Goal: Information Seeking & Learning: Learn about a topic

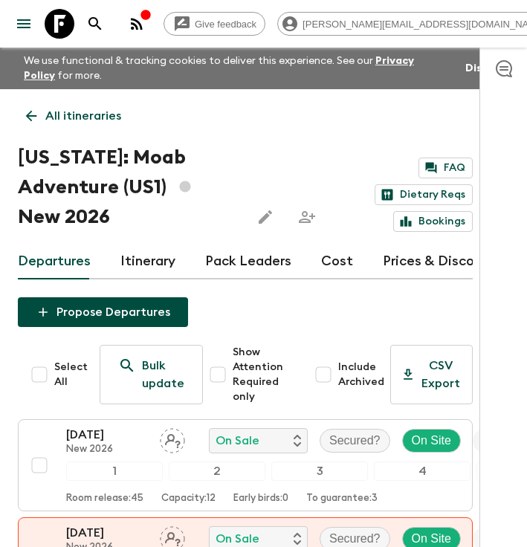
click at [30, 26] on icon "menu" at bounding box center [24, 24] width 18 height 18
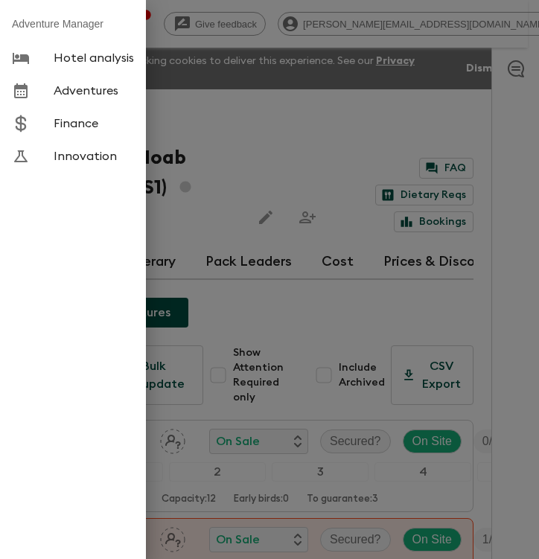
click at [153, 48] on div at bounding box center [269, 279] width 539 height 559
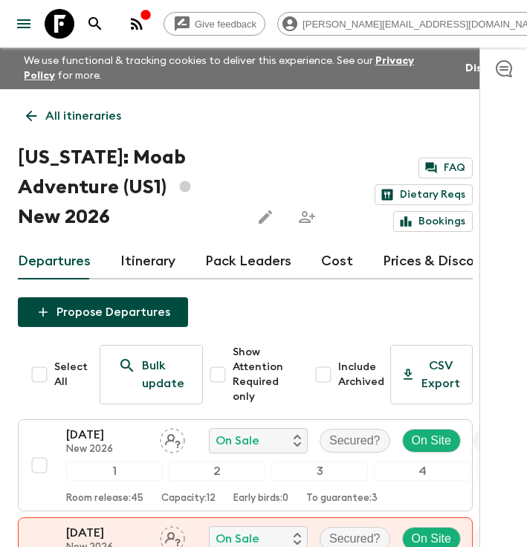
click at [71, 23] on icon at bounding box center [60, 24] width 30 height 30
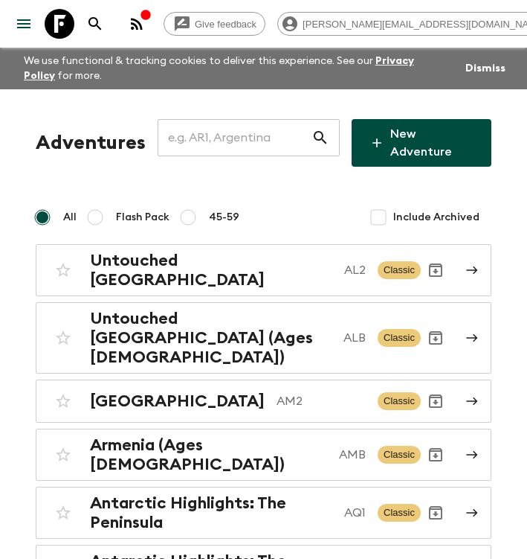
click at [246, 135] on input "text" at bounding box center [235, 138] width 154 height 42
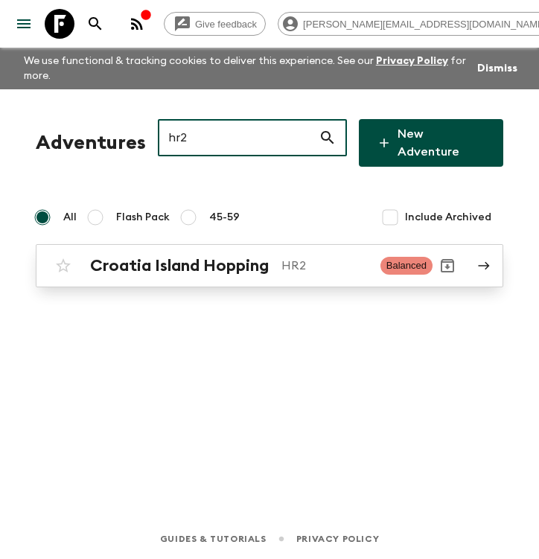
type input "hr2"
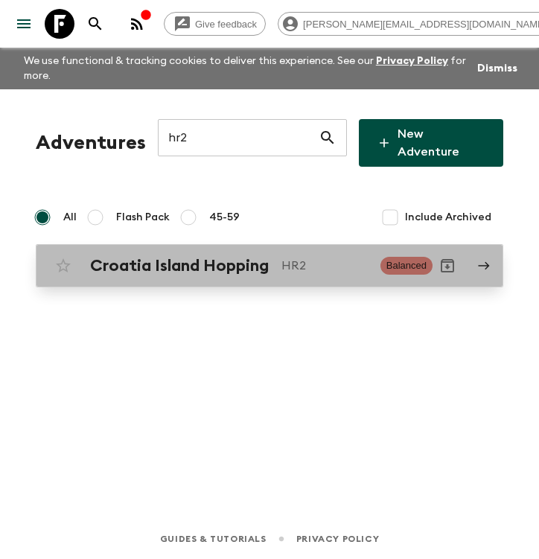
click at [205, 256] on h2 "Croatia Island Hopping" at bounding box center [179, 265] width 179 height 19
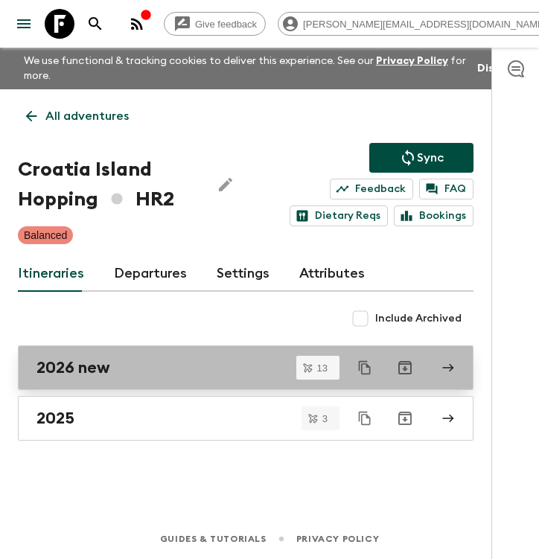
click at [84, 381] on link "2026 new" at bounding box center [245, 367] width 455 height 45
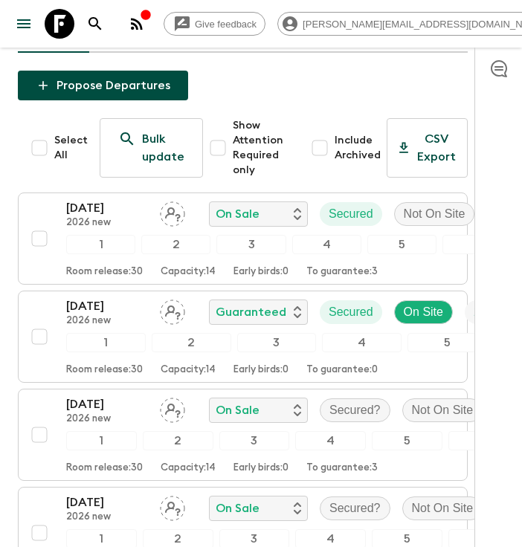
scroll to position [91, 0]
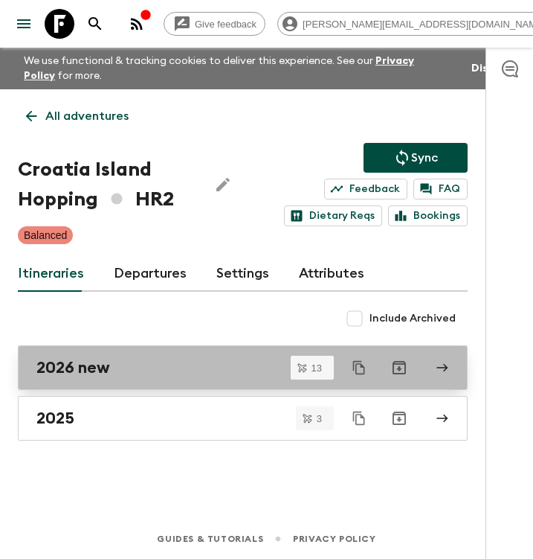
click at [132, 376] on div "2026 new" at bounding box center [228, 367] width 385 height 19
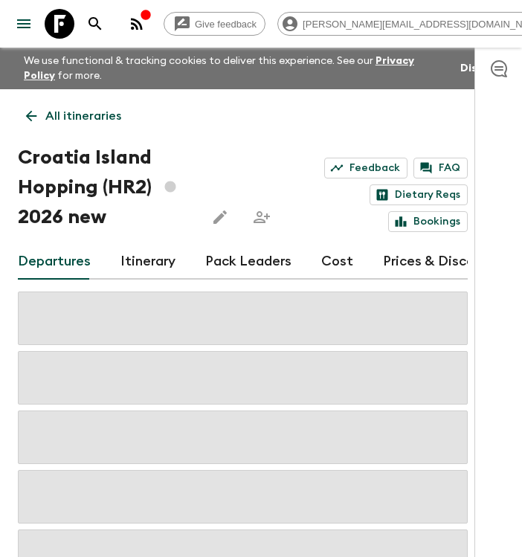
click at [56, 25] on icon at bounding box center [60, 24] width 30 height 30
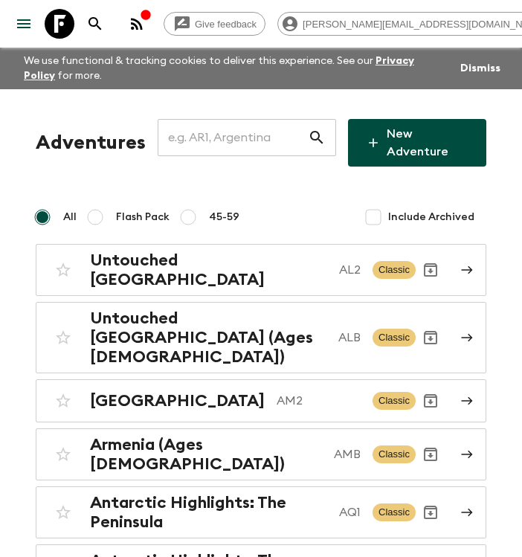
click at [220, 135] on input "text" at bounding box center [233, 138] width 150 height 42
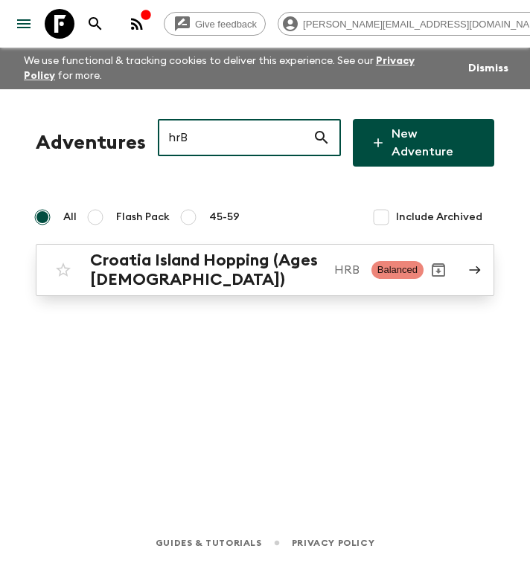
type input "hrB"
click at [188, 269] on h2 "Croatia Island Hopping (Ages [DEMOGRAPHIC_DATA])" at bounding box center [206, 270] width 232 height 39
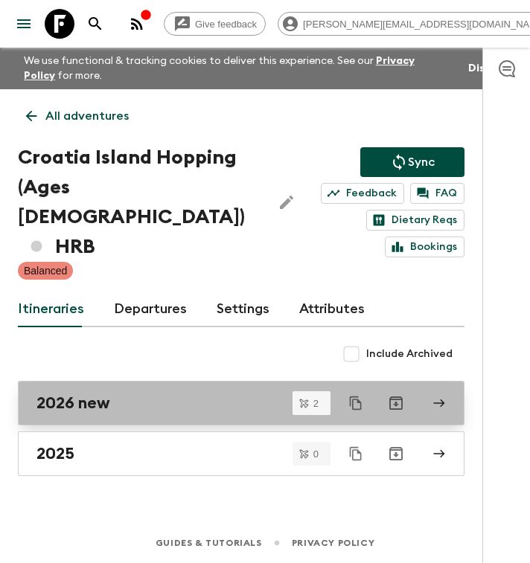
click at [129, 393] on div "2026 new" at bounding box center [226, 402] width 381 height 19
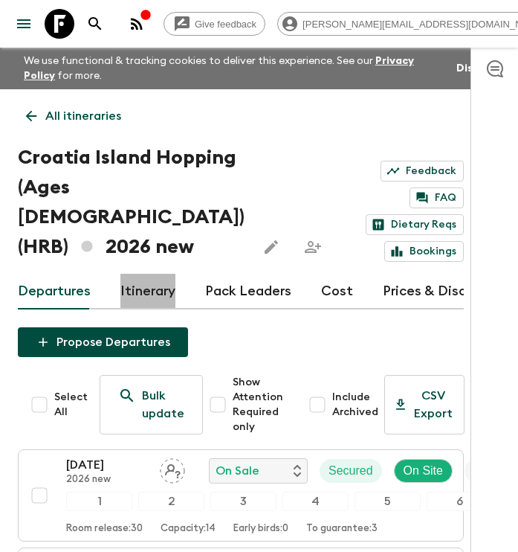
click at [152, 274] on link "Itinerary" at bounding box center [148, 292] width 55 height 36
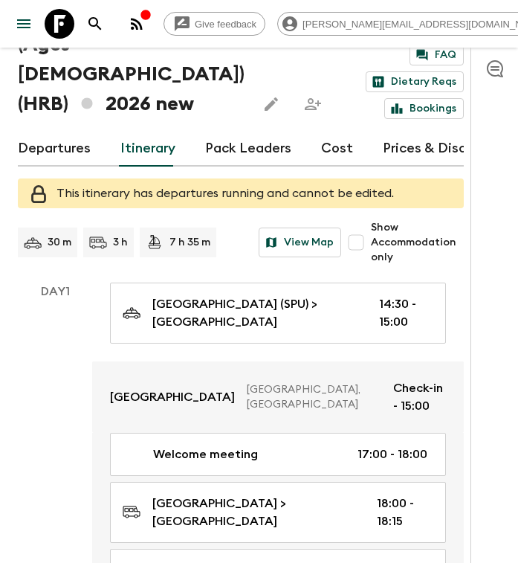
scroll to position [113, 0]
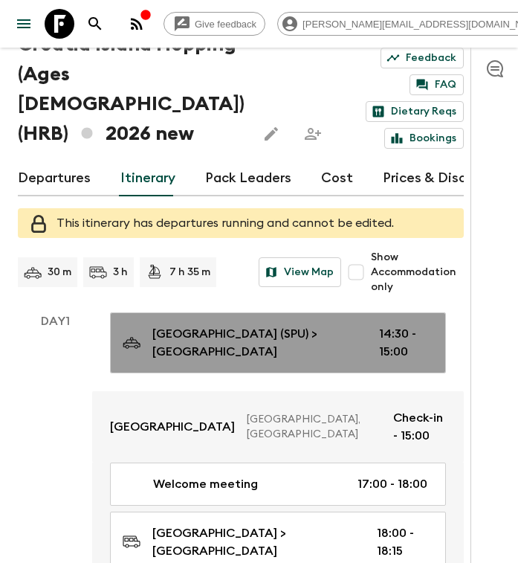
click at [184, 320] on link "[GEOGRAPHIC_DATA] (SPU) > [GEOGRAPHIC_DATA] 14:30 - 15:00" at bounding box center [278, 342] width 336 height 61
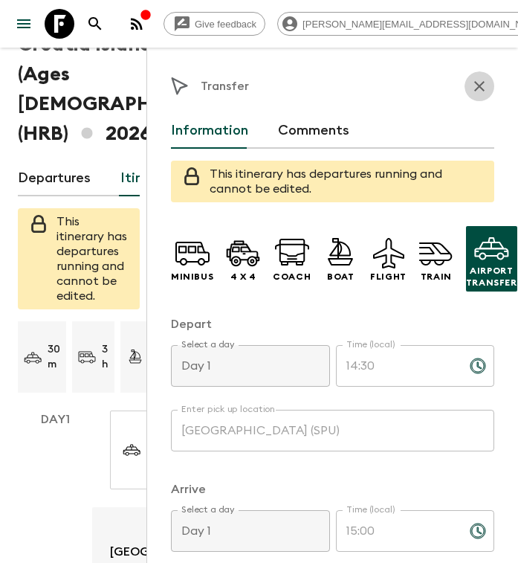
click at [471, 89] on icon "button" at bounding box center [480, 86] width 18 height 18
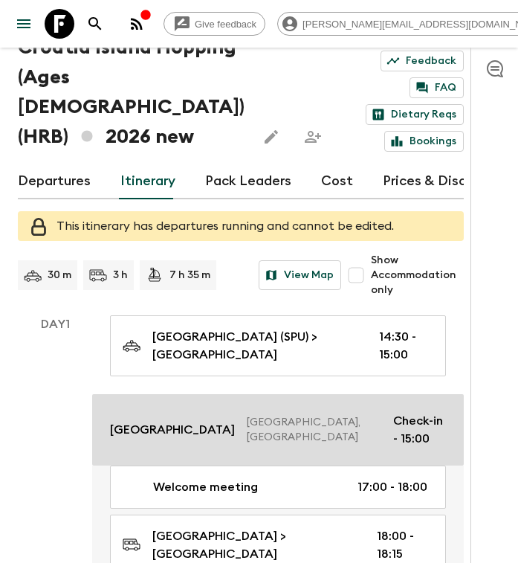
scroll to position [110, 0]
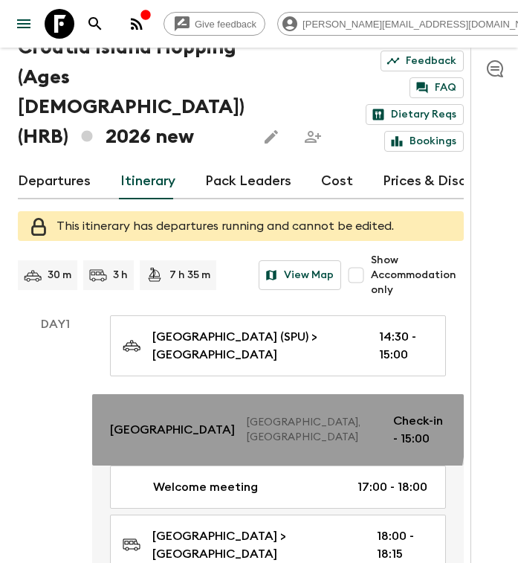
click at [247, 415] on p "[GEOGRAPHIC_DATA], [GEOGRAPHIC_DATA]" at bounding box center [314, 430] width 135 height 30
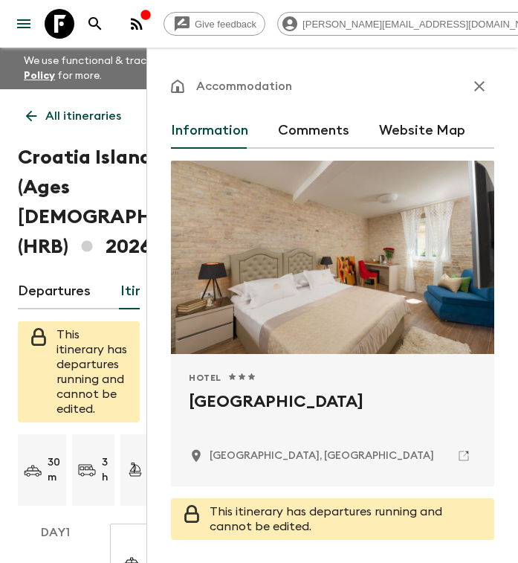
click at [475, 90] on icon "button" at bounding box center [480, 86] width 10 height 10
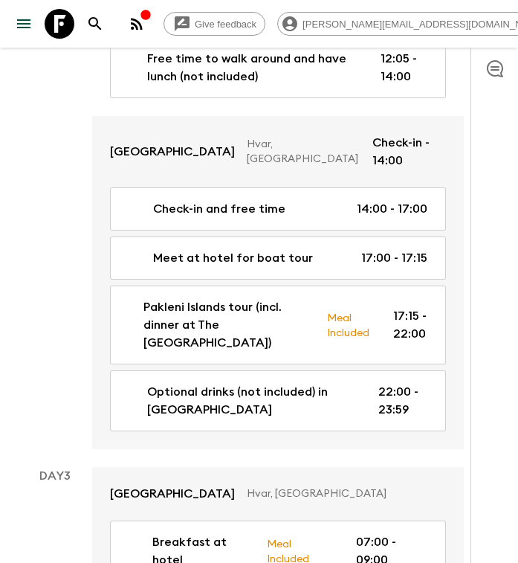
scroll to position [1279, 0]
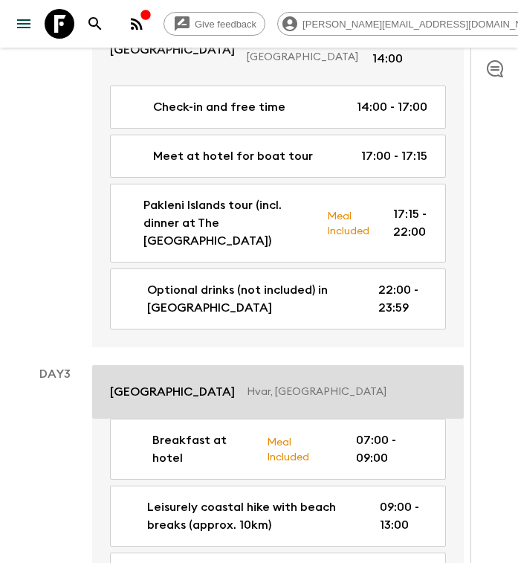
click at [235, 383] on p "[GEOGRAPHIC_DATA]" at bounding box center [172, 392] width 125 height 18
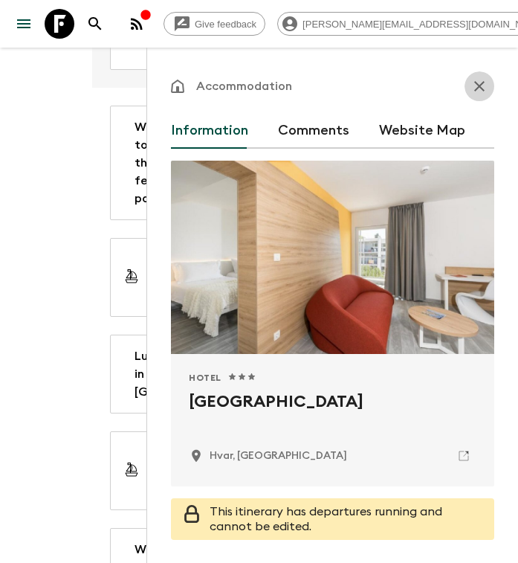
click at [475, 87] on icon "button" at bounding box center [480, 86] width 10 height 10
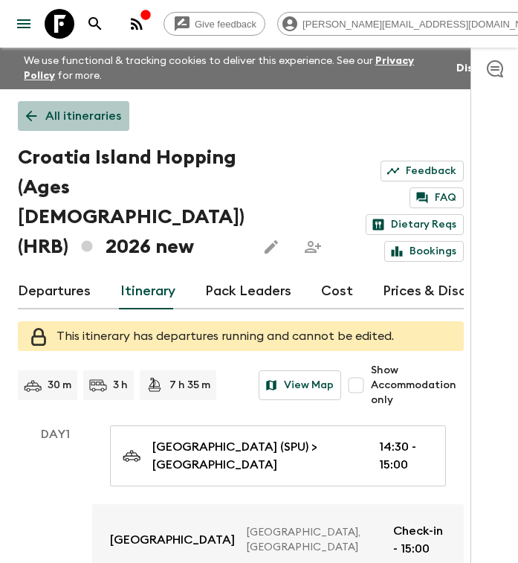
click at [97, 116] on p "All itineraries" at bounding box center [83, 116] width 76 height 18
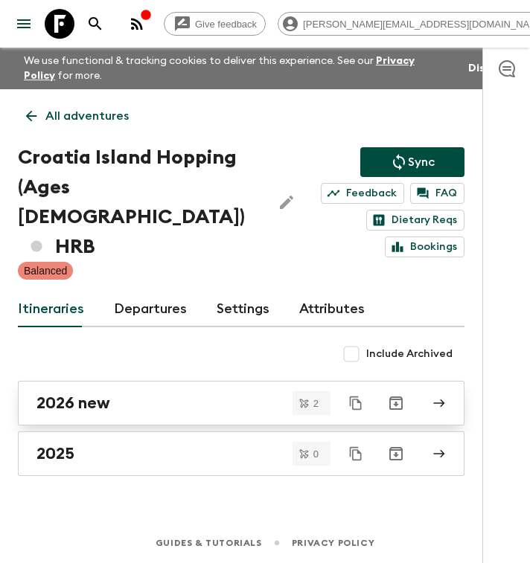
click at [134, 393] on div "2026 new" at bounding box center [226, 402] width 381 height 19
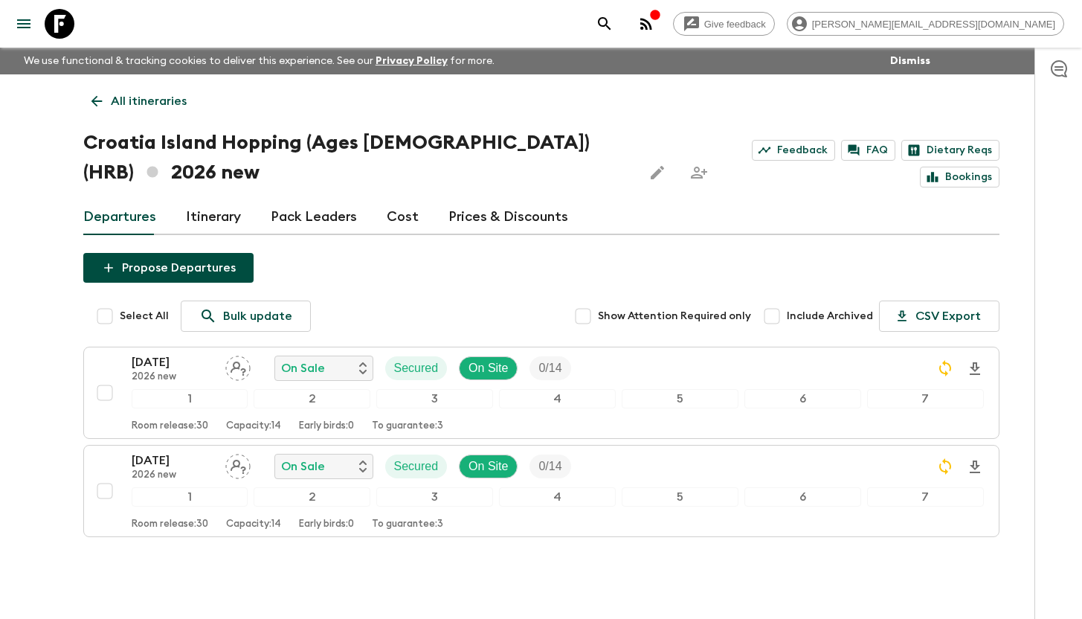
click at [212, 218] on link "Itinerary" at bounding box center [213, 217] width 55 height 36
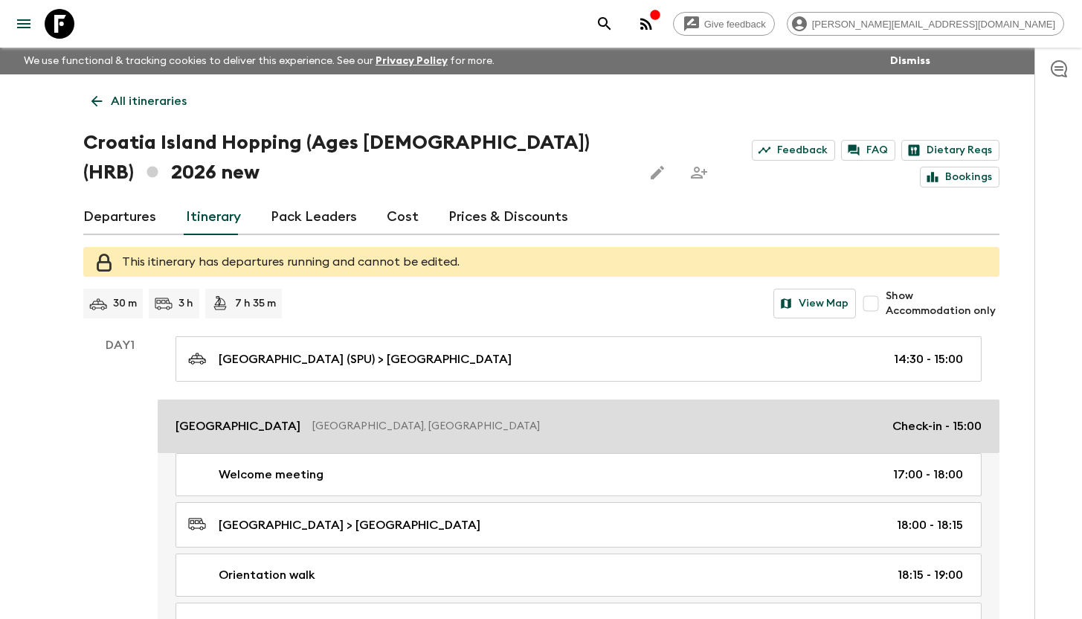
scroll to position [1241, 0]
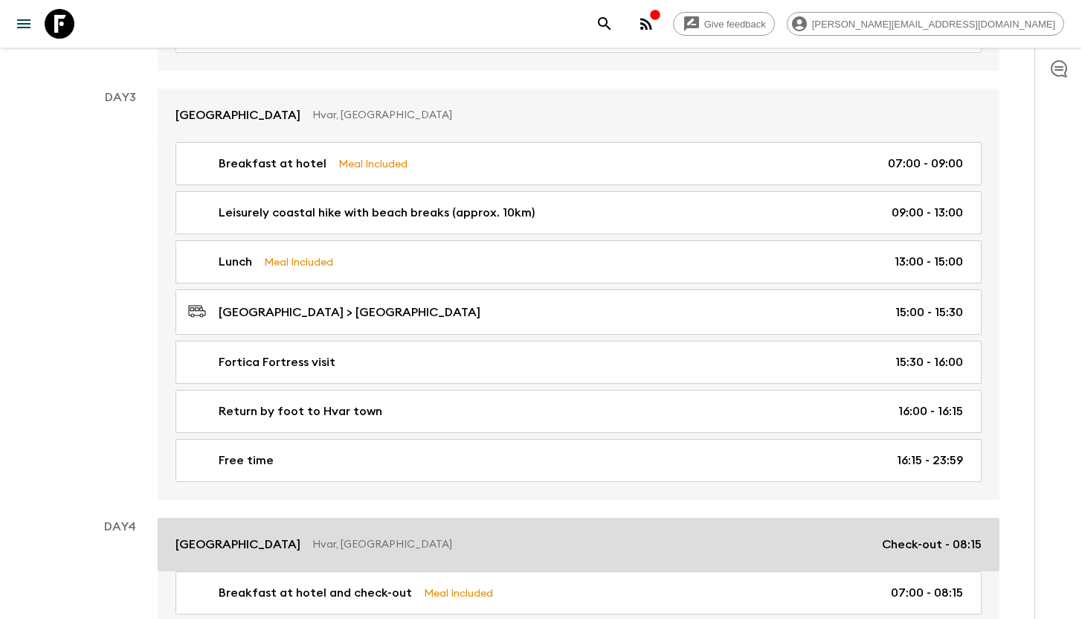
click at [254, 544] on p "[GEOGRAPHIC_DATA]" at bounding box center [238, 545] width 125 height 18
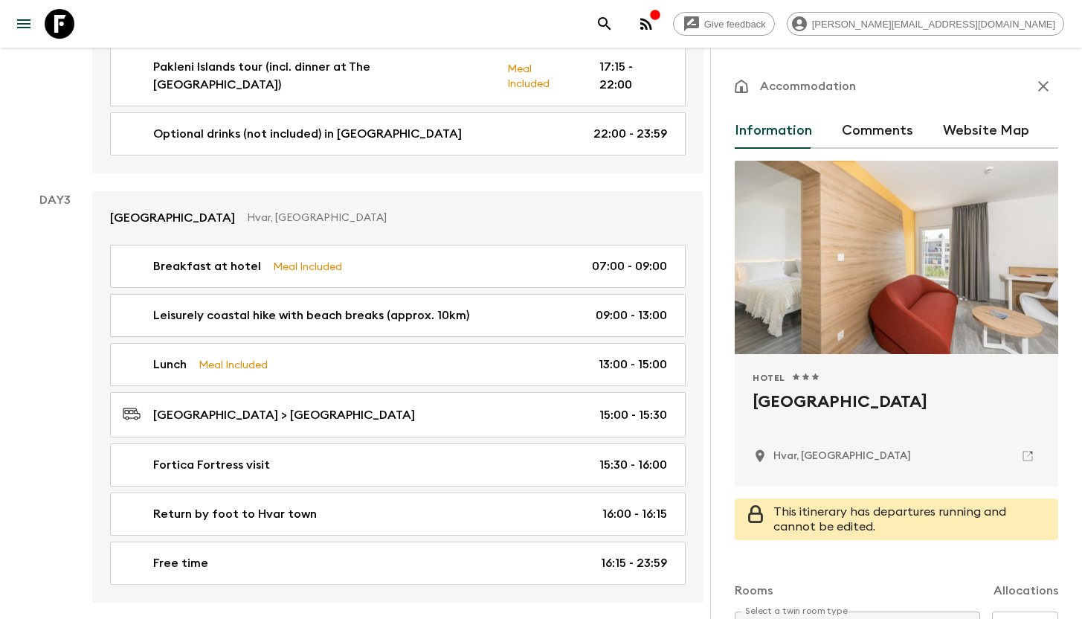
scroll to position [1908, 0]
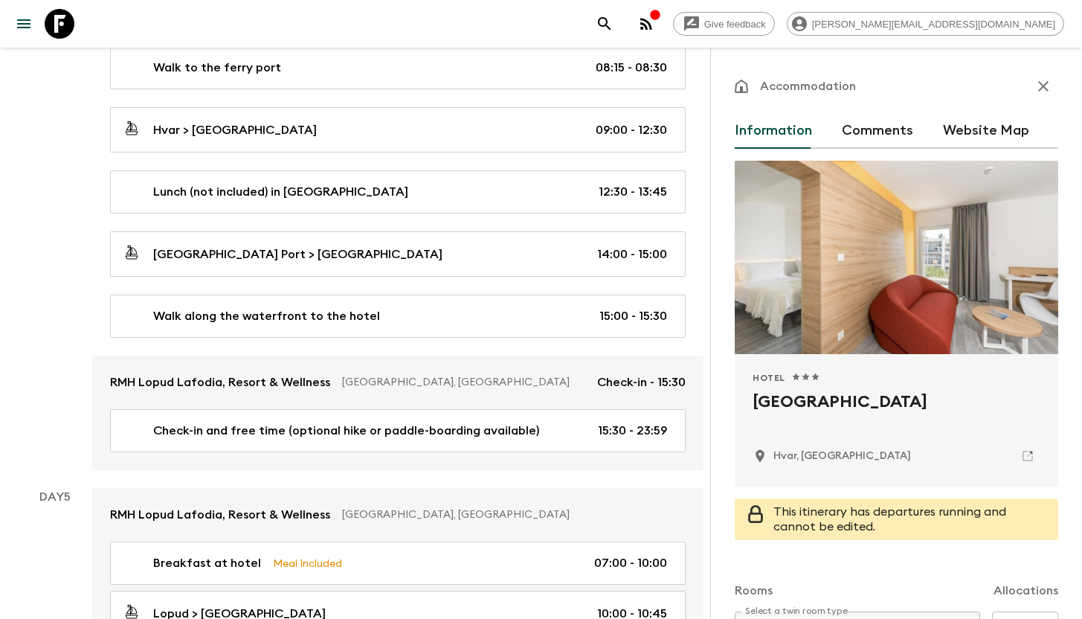
click at [533, 88] on icon "button" at bounding box center [1043, 86] width 10 height 10
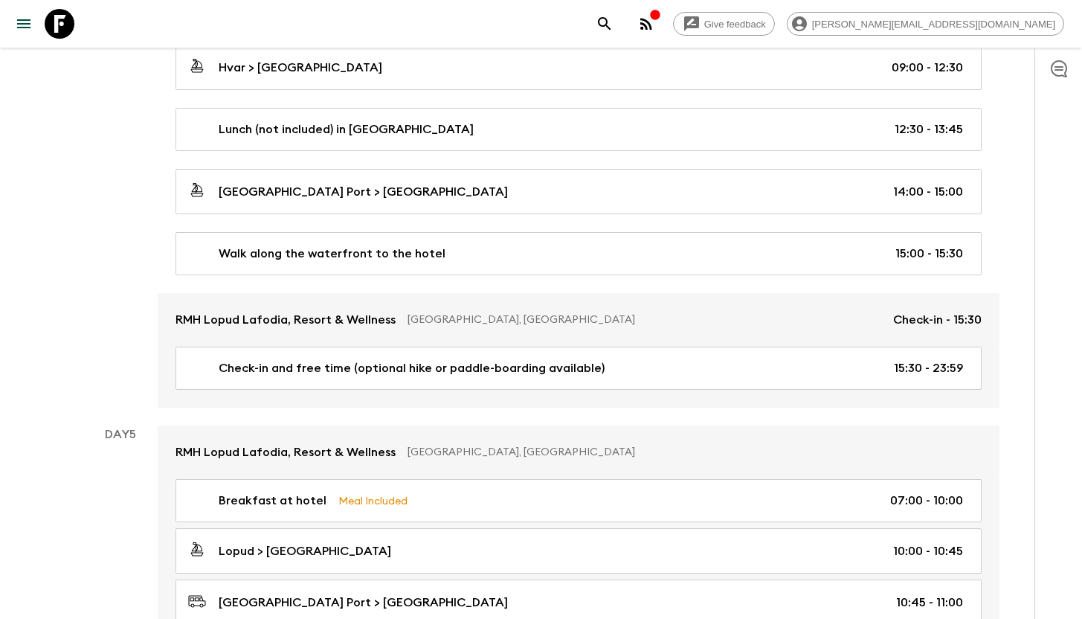
click at [68, 22] on icon at bounding box center [60, 24] width 30 height 30
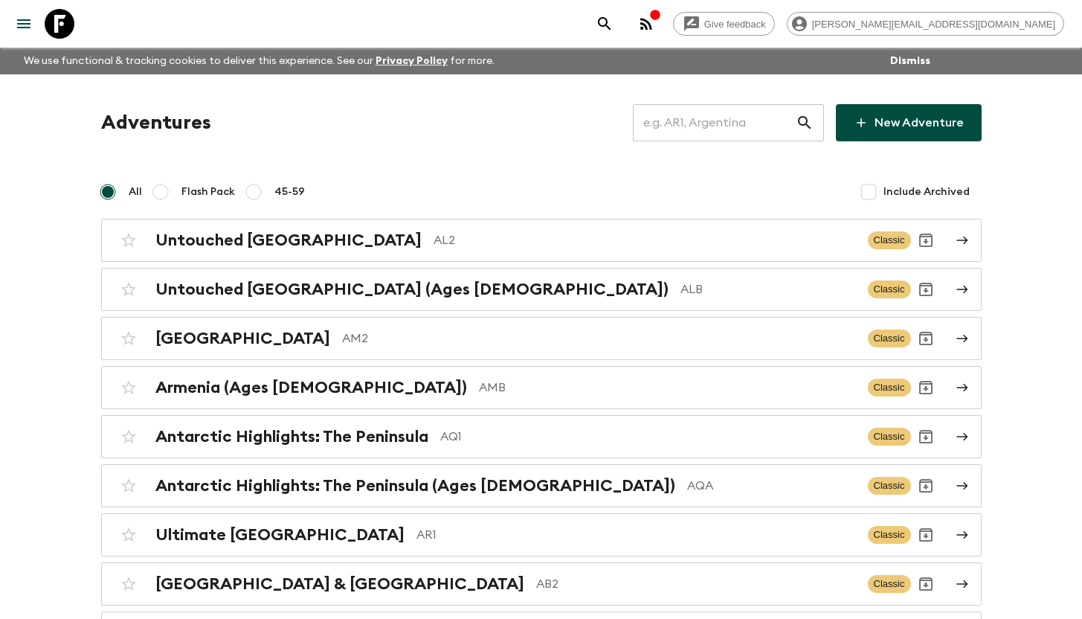
click at [533, 123] on input "text" at bounding box center [714, 123] width 163 height 42
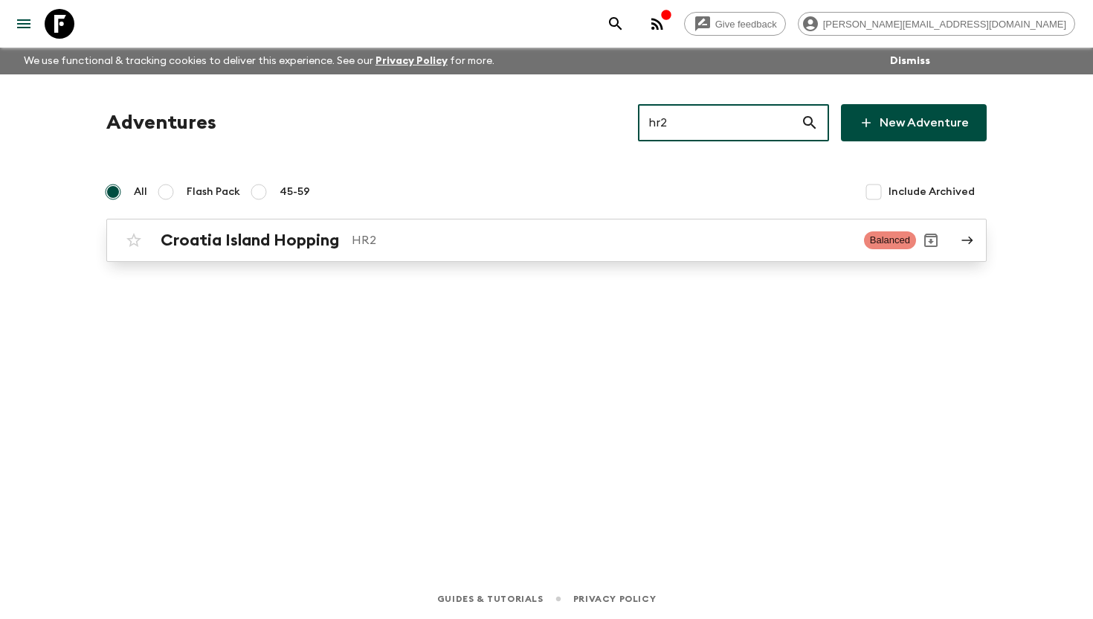
type input "hr2"
click at [356, 234] on p "HR2" at bounding box center [602, 240] width 501 height 18
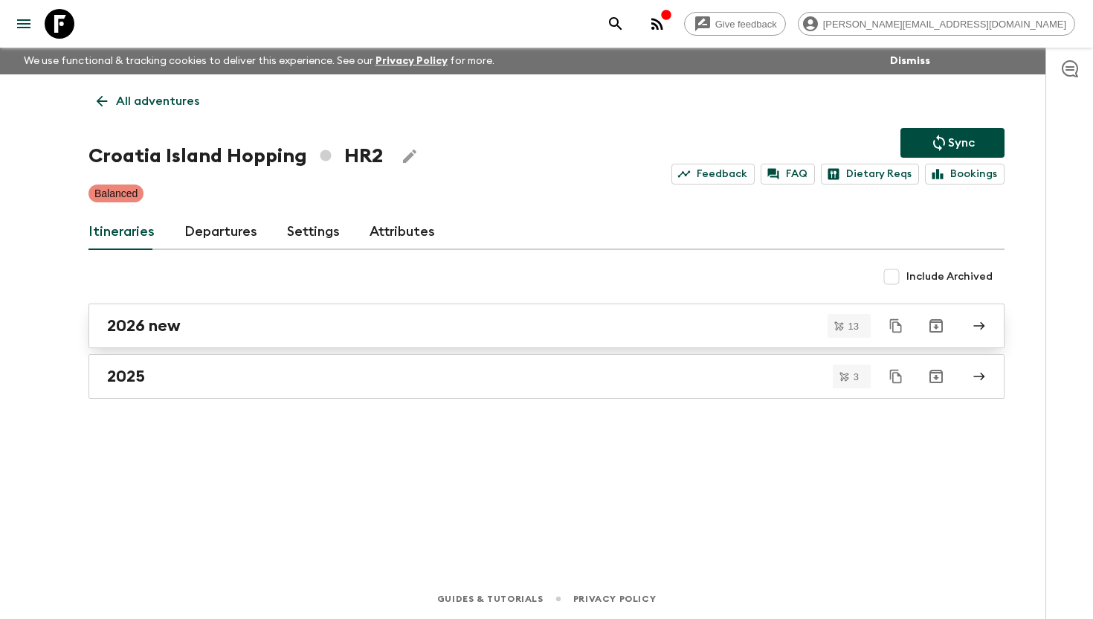
click at [172, 319] on h2 "2026 new" at bounding box center [144, 325] width 74 height 19
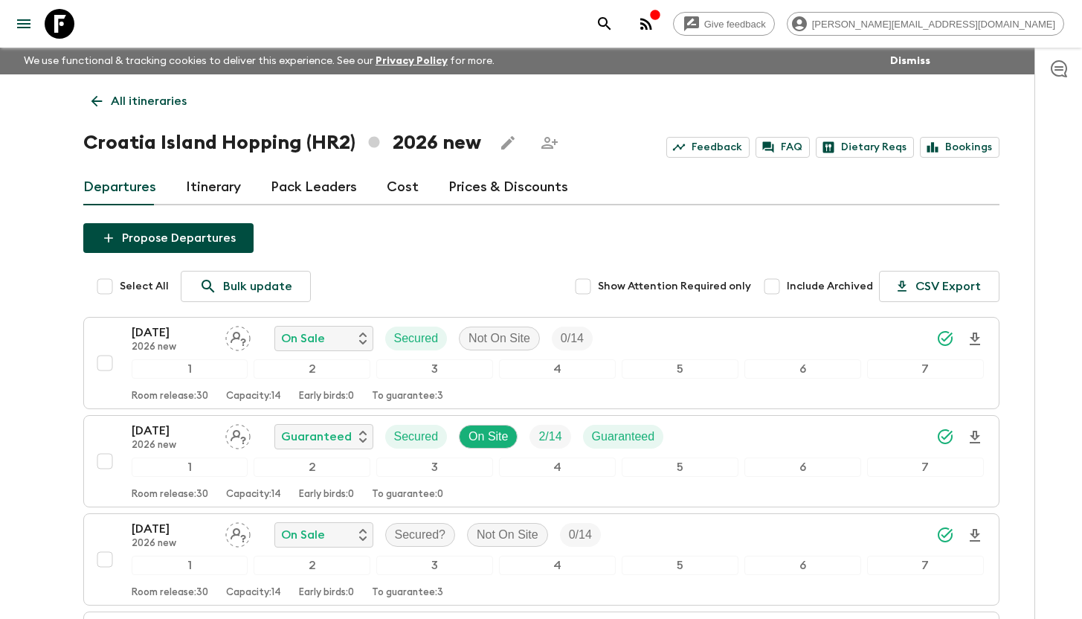
click at [196, 187] on link "Itinerary" at bounding box center [213, 188] width 55 height 36
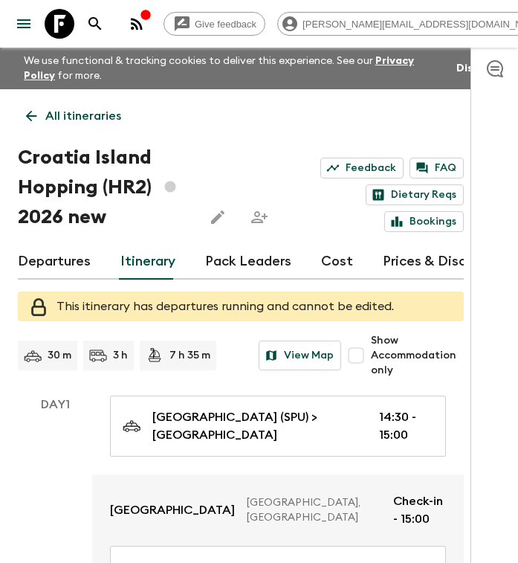
click at [76, 122] on p "All itineraries" at bounding box center [83, 116] width 76 height 18
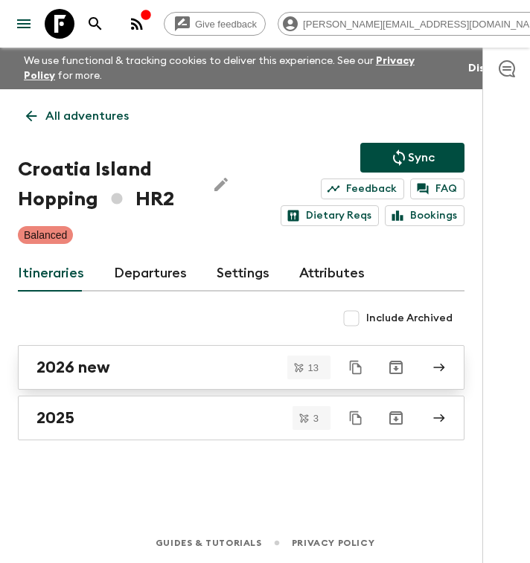
click at [97, 383] on link "2026 new" at bounding box center [241, 367] width 446 height 45
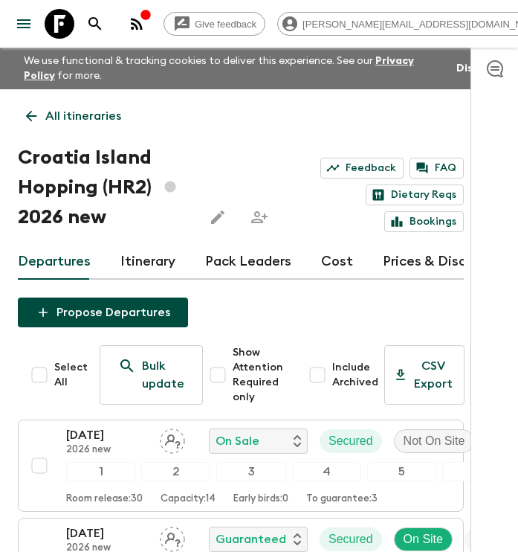
click at [332, 259] on link "Cost" at bounding box center [337, 262] width 32 height 36
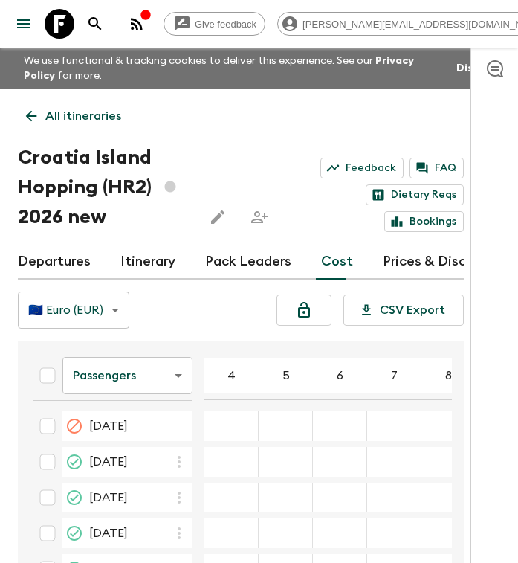
click at [64, 31] on icon at bounding box center [60, 24] width 30 height 30
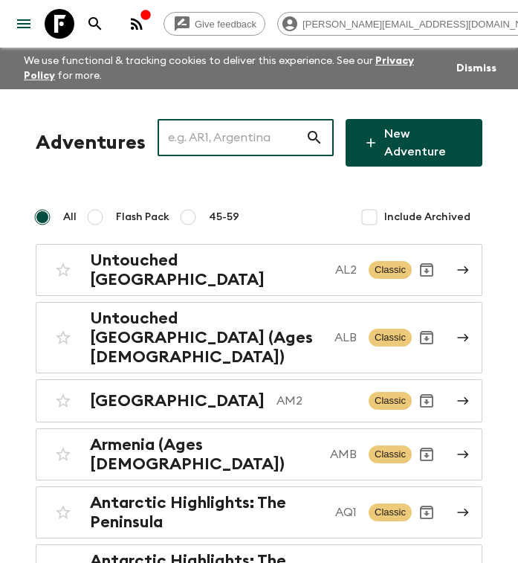
click at [220, 144] on input "text" at bounding box center [232, 138] width 148 height 42
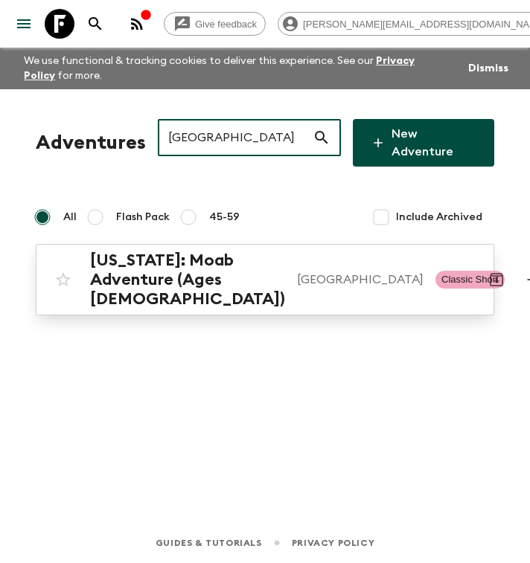
type input "[GEOGRAPHIC_DATA]"
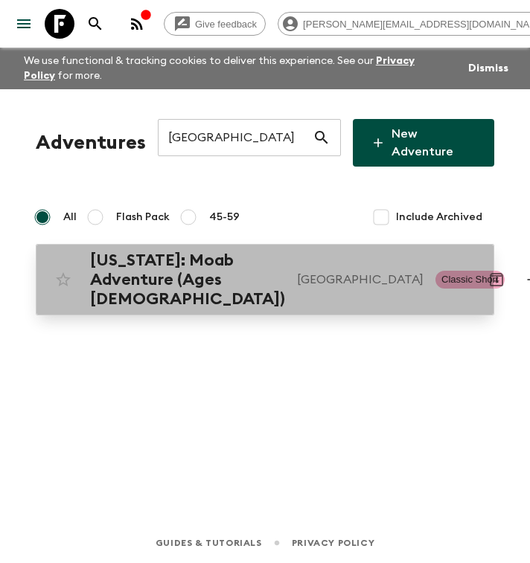
click at [173, 266] on h2 "[US_STATE]: Moab Adventure (Ages [DEMOGRAPHIC_DATA])" at bounding box center [187, 280] width 195 height 58
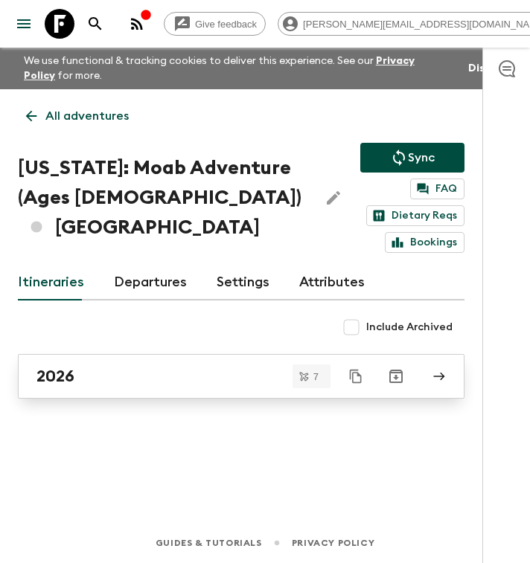
click at [140, 389] on link "2026" at bounding box center [241, 376] width 446 height 45
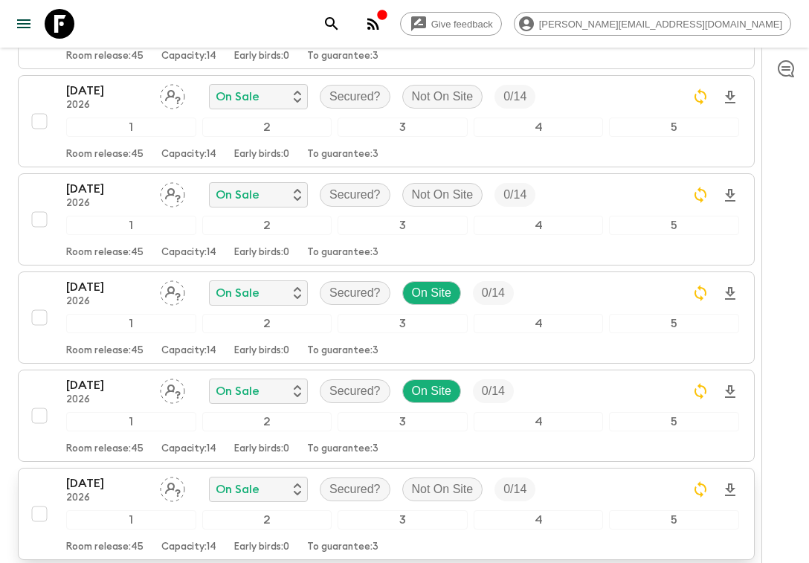
scroll to position [600, 0]
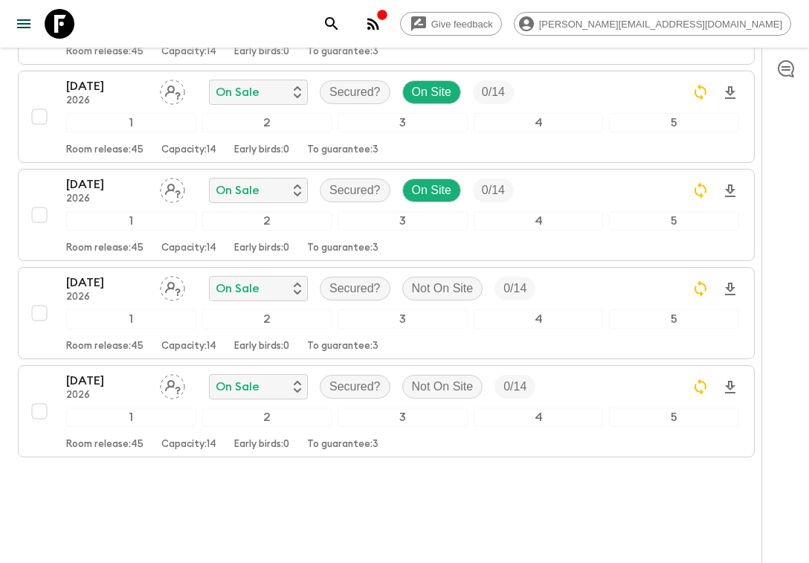
click at [74, 26] on icon at bounding box center [60, 24] width 30 height 30
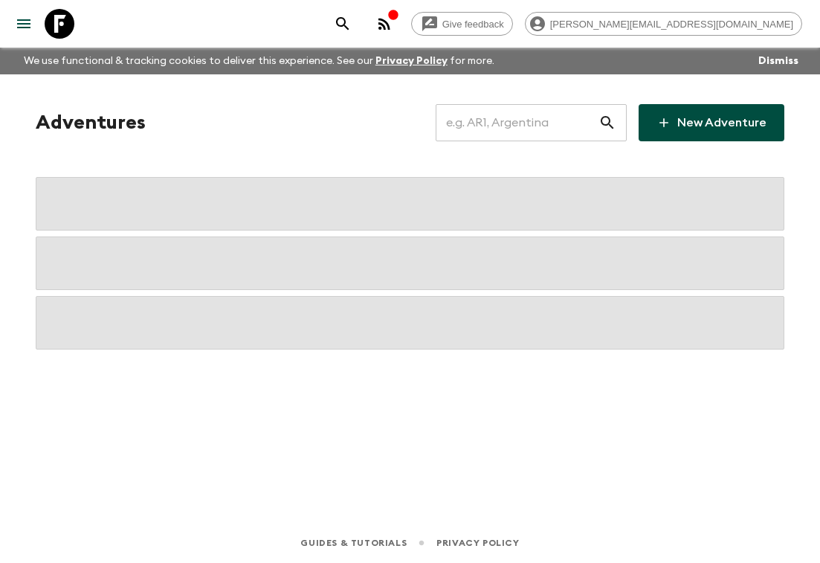
click at [505, 123] on input "text" at bounding box center [517, 123] width 163 height 42
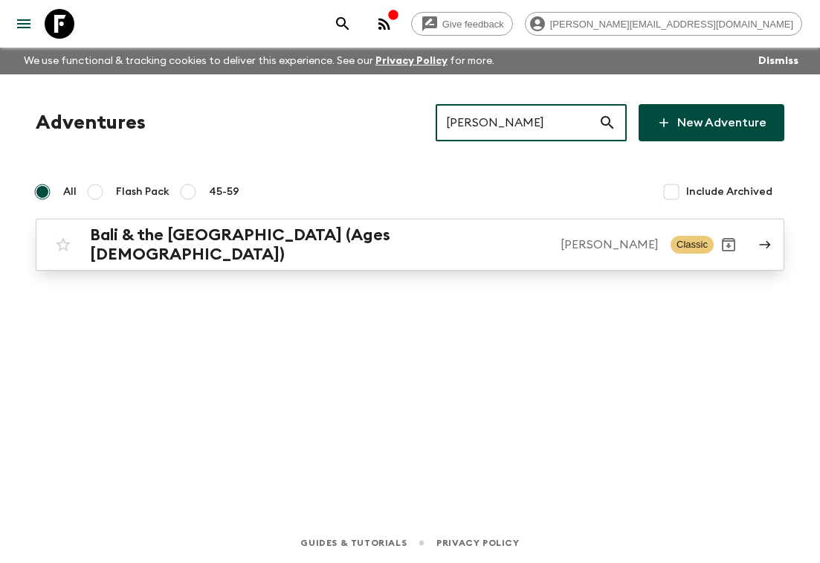
type input "[PERSON_NAME]"
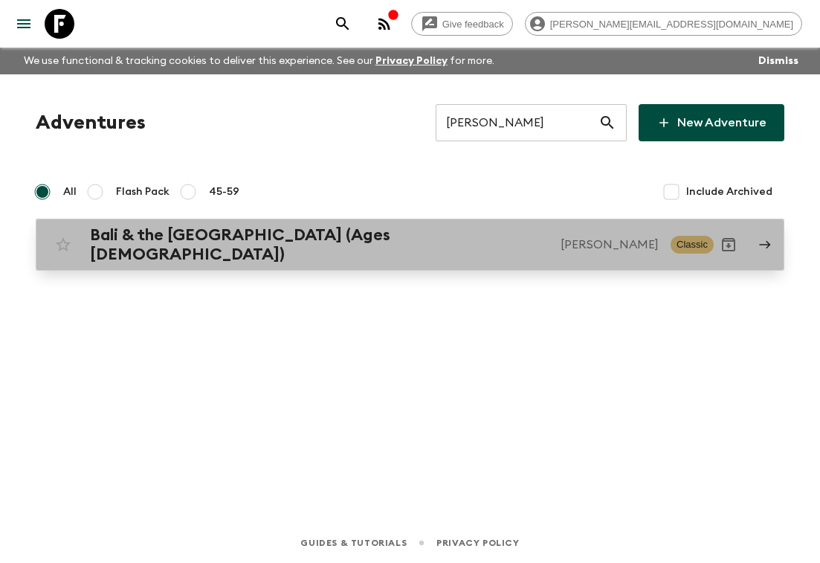
click at [273, 230] on h2 "Bali & the [GEOGRAPHIC_DATA] (Ages [DEMOGRAPHIC_DATA])" at bounding box center [319, 244] width 459 height 39
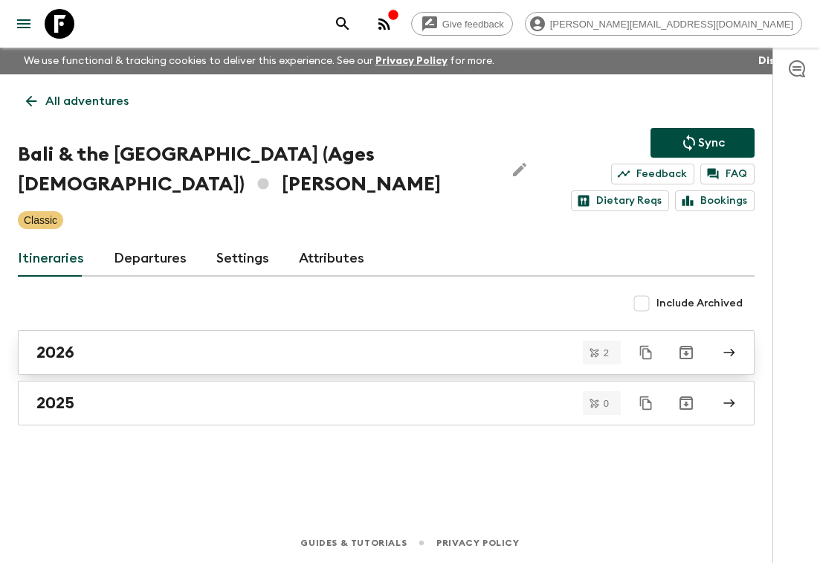
click at [155, 364] on link "2026" at bounding box center [386, 352] width 737 height 45
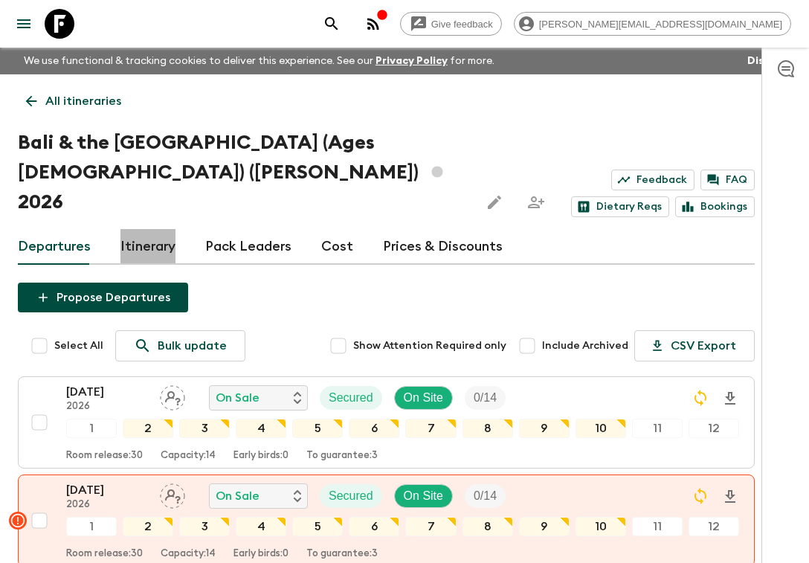
click at [163, 229] on link "Itinerary" at bounding box center [148, 247] width 55 height 36
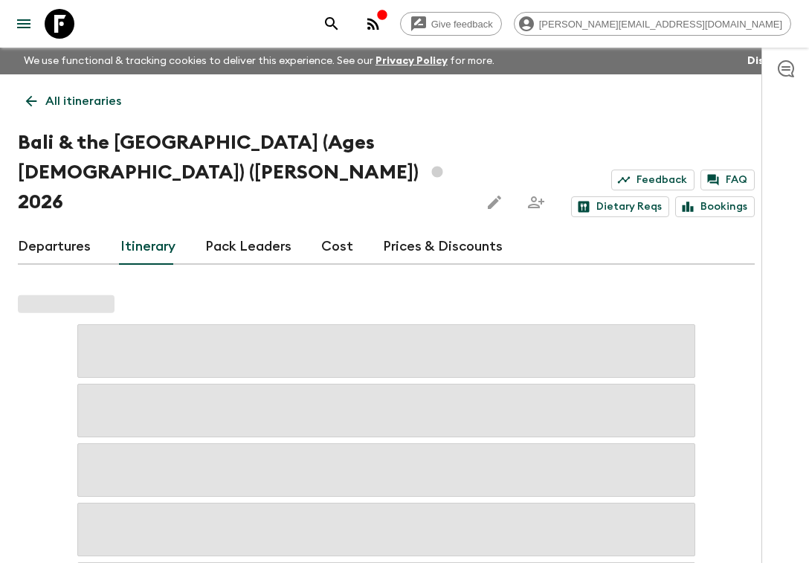
click at [69, 229] on link "Departures" at bounding box center [54, 247] width 73 height 36
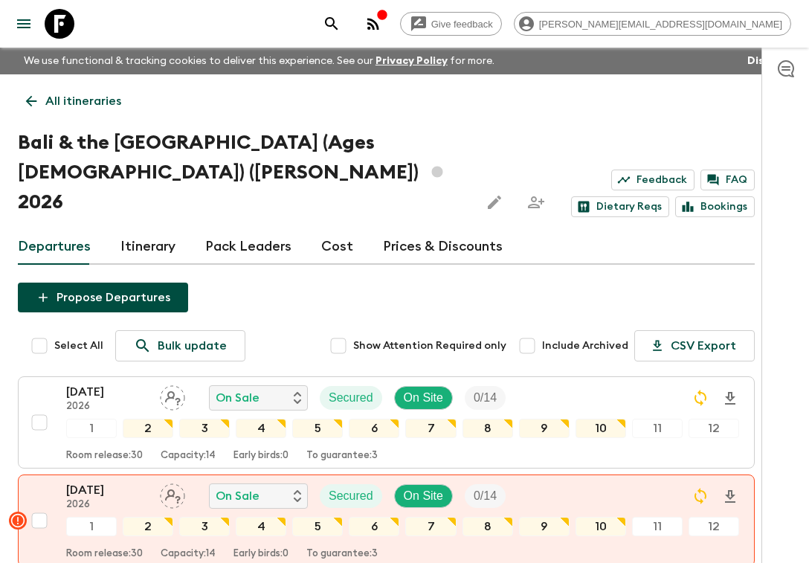
click at [151, 229] on link "Itinerary" at bounding box center [148, 247] width 55 height 36
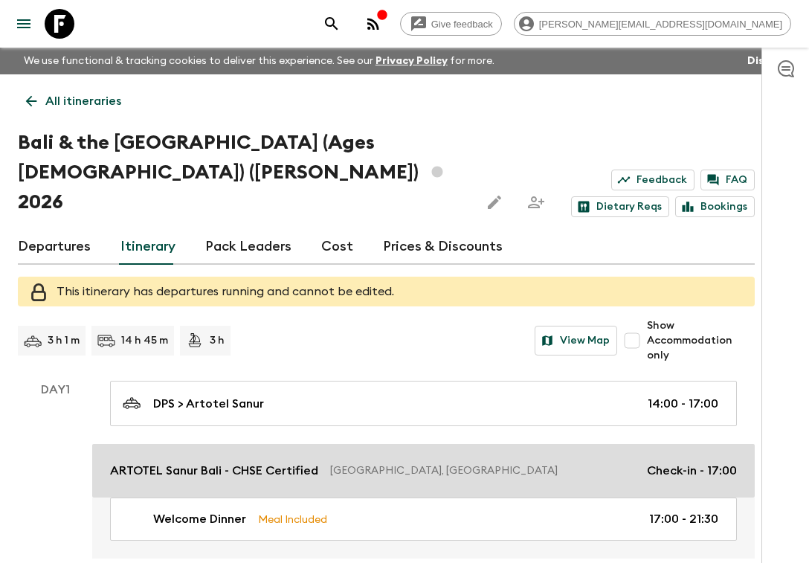
click at [172, 444] on link "ARTOTEL Sanur Bali - CHSE Certified [GEOGRAPHIC_DATA], [GEOGRAPHIC_DATA] Check-…" at bounding box center [423, 471] width 663 height 54
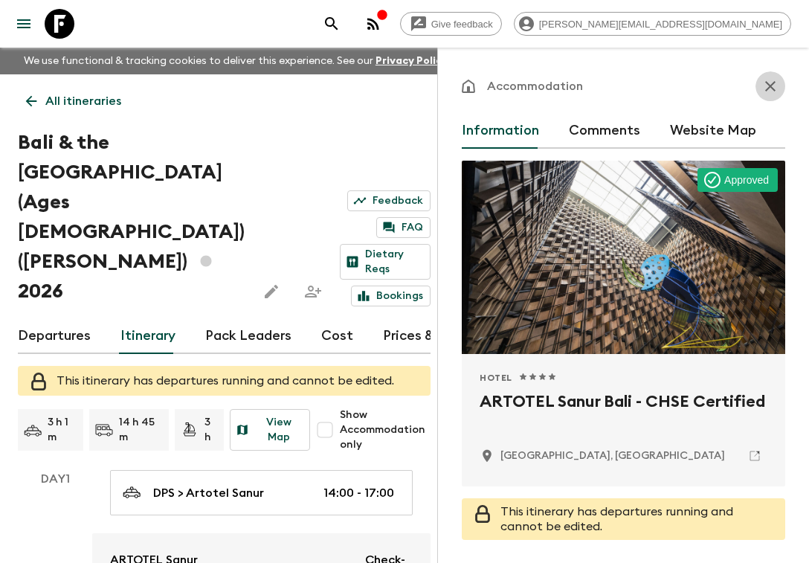
click at [533, 85] on icon "button" at bounding box center [771, 86] width 18 height 18
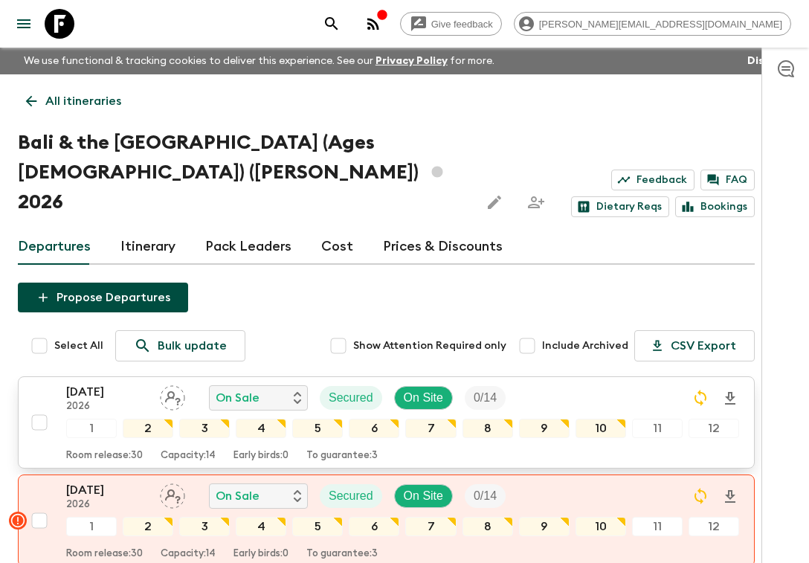
click at [115, 383] on p "[DATE]" at bounding box center [107, 392] width 82 height 18
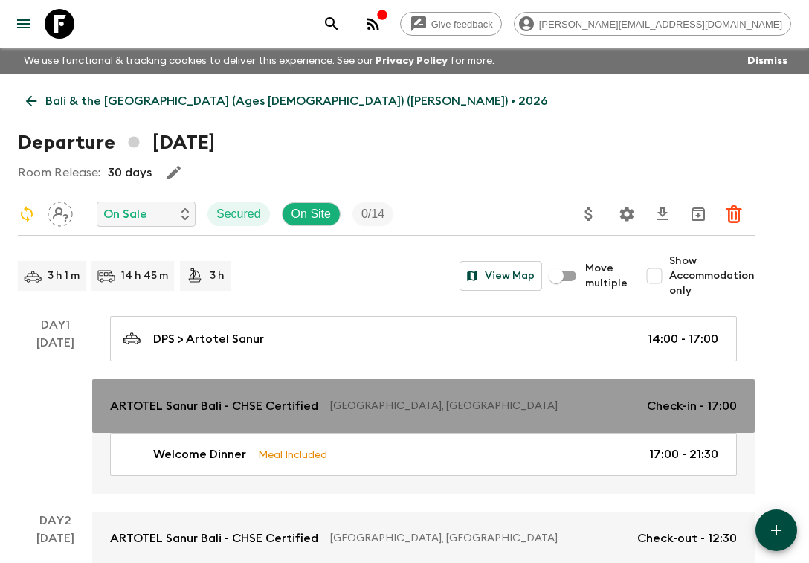
click at [140, 414] on p "ARTOTEL Sanur Bali - CHSE Certified" at bounding box center [214, 406] width 208 height 18
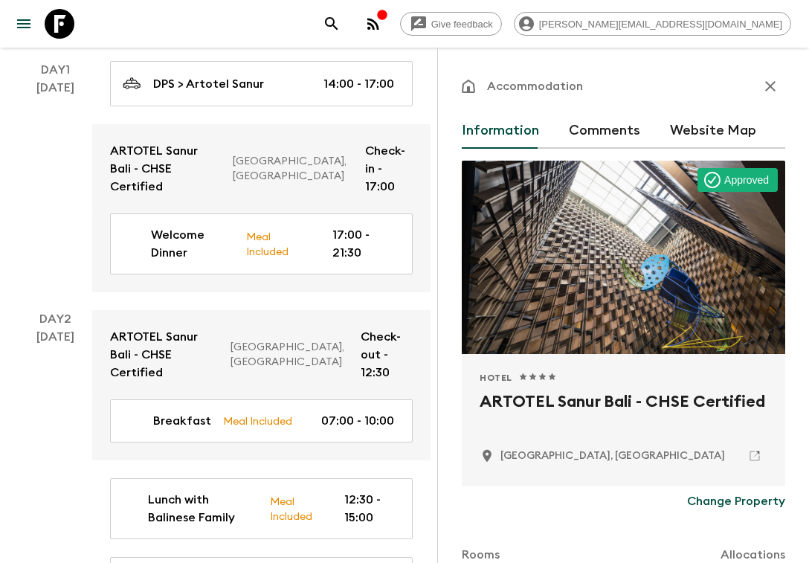
scroll to position [623, 0]
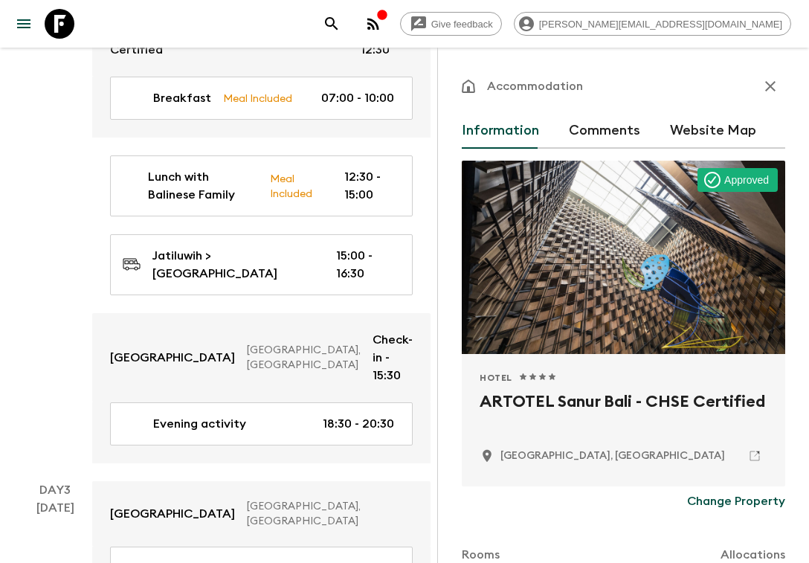
click at [519, 309] on div at bounding box center [624, 257] width 324 height 193
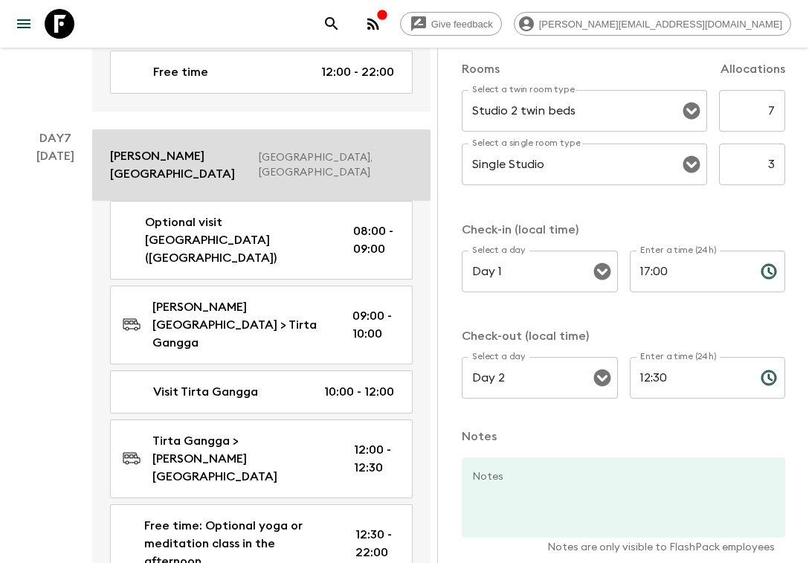
scroll to position [3363, 0]
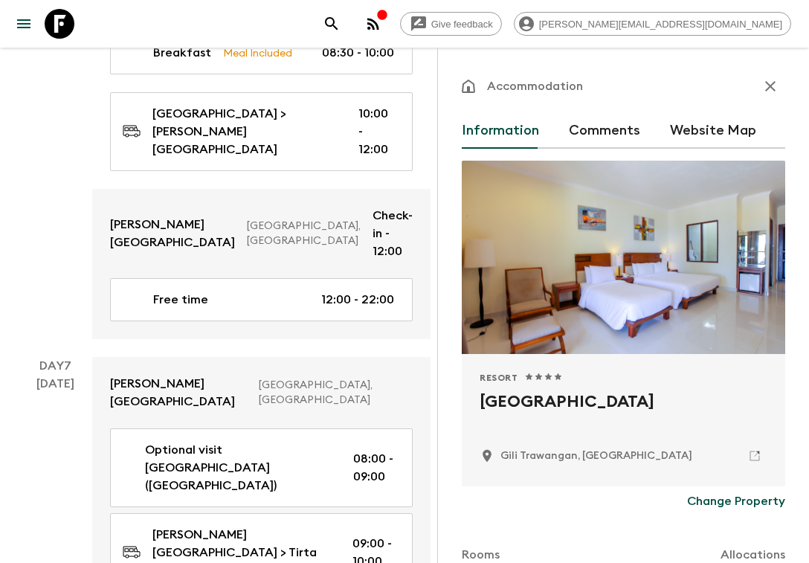
scroll to position [2350, 0]
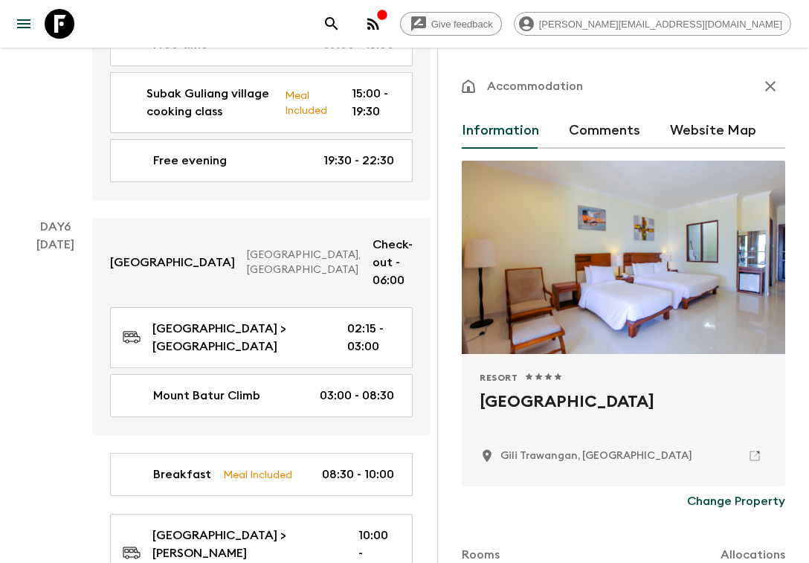
click at [533, 85] on icon "button" at bounding box center [771, 86] width 18 height 18
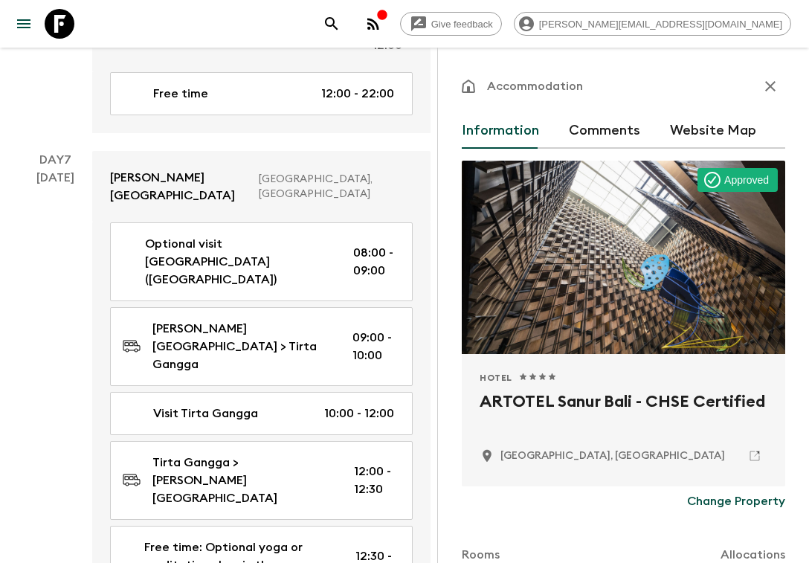
scroll to position [1823, 0]
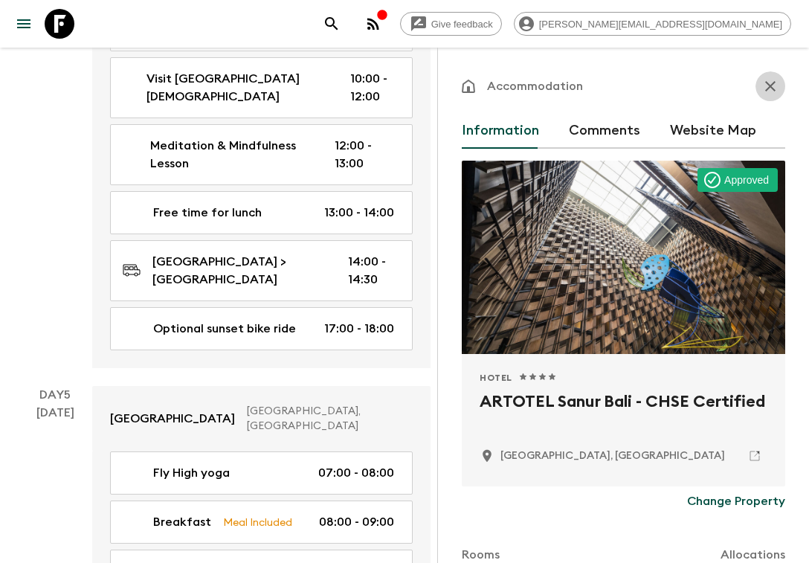
click at [533, 85] on icon "button" at bounding box center [771, 86] width 18 height 18
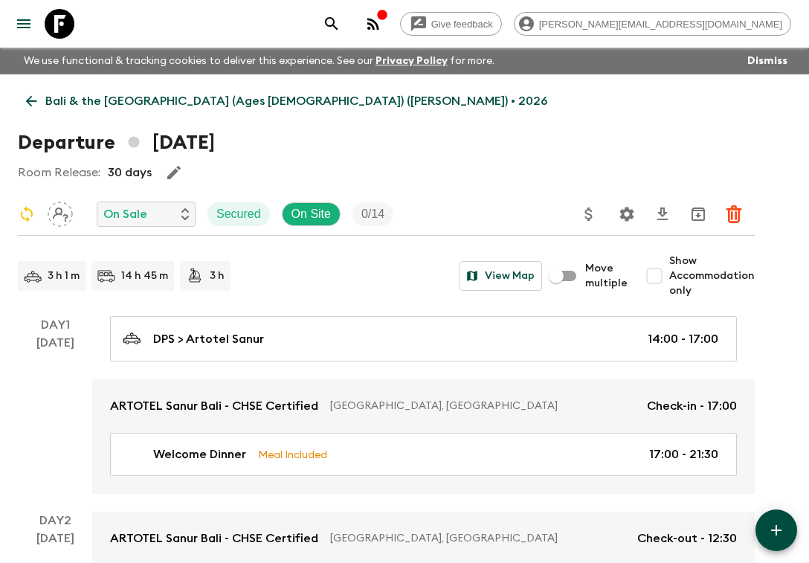
click at [71, 106] on p "Bali & the [GEOGRAPHIC_DATA] (Ages [DEMOGRAPHIC_DATA]) ([PERSON_NAME]) • 2026" at bounding box center [296, 101] width 502 height 18
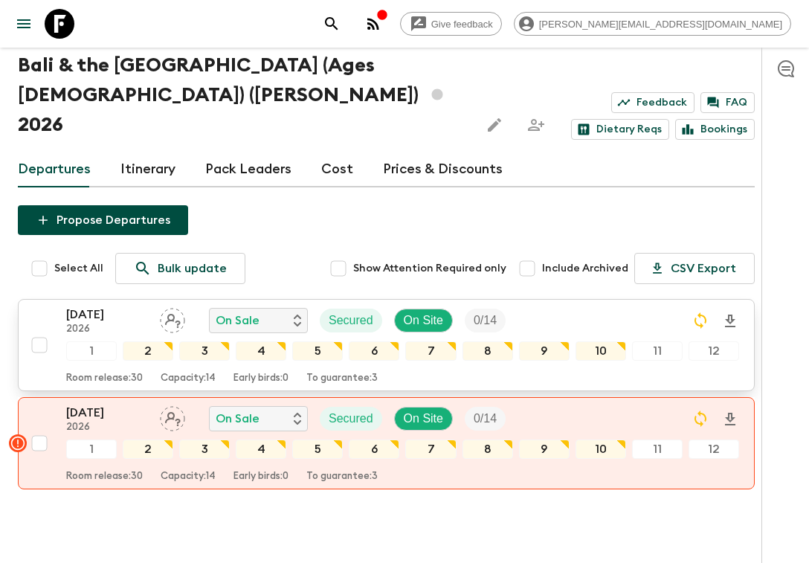
scroll to position [68, 0]
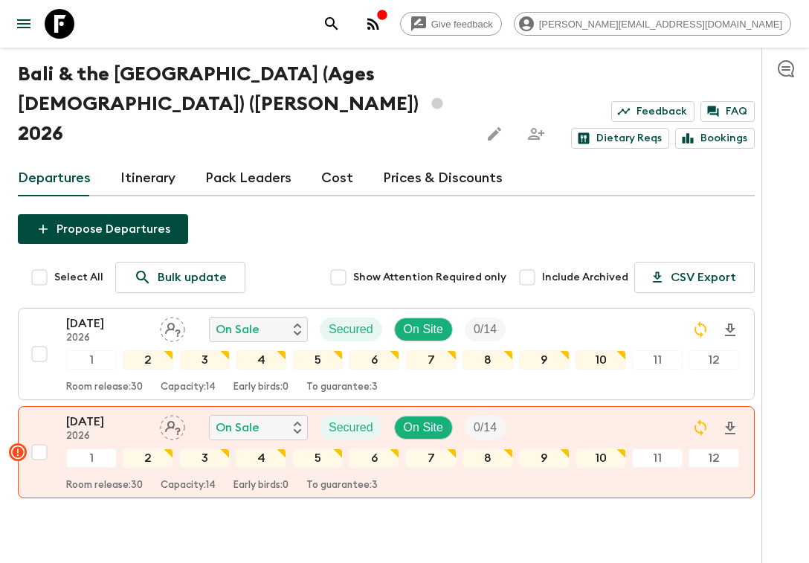
click at [344, 161] on link "Cost" at bounding box center [337, 179] width 32 height 36
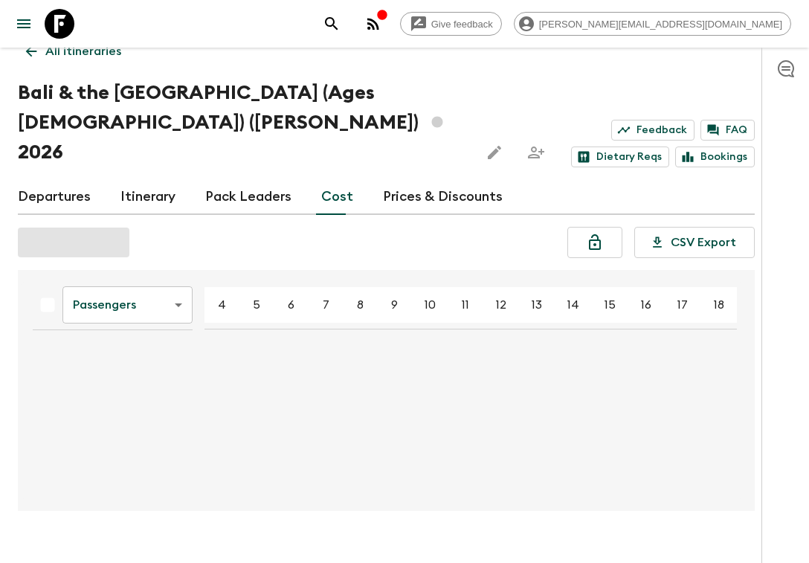
scroll to position [56, 0]
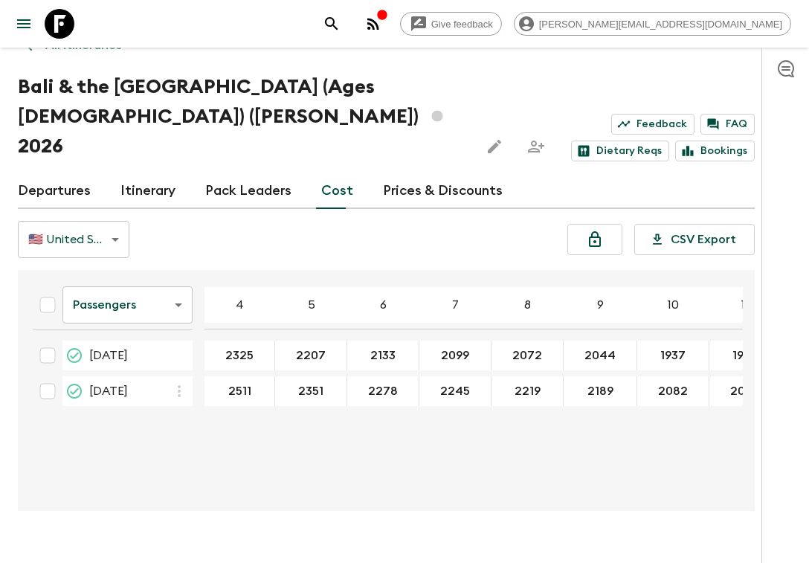
click at [60, 23] on icon at bounding box center [60, 24] width 30 height 30
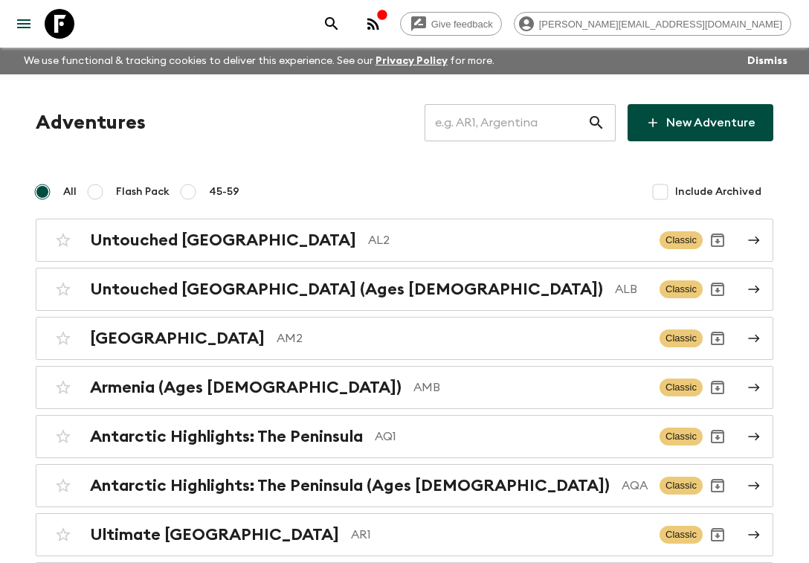
click at [347, 22] on button "search adventures" at bounding box center [332, 24] width 30 height 30
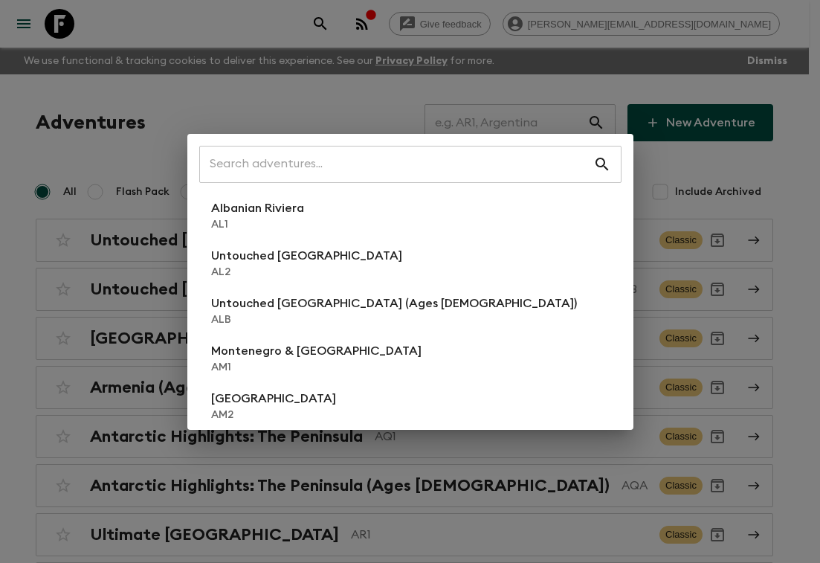
click at [450, 71] on div "​ Albanian Riviera [GEOGRAPHIC_DATA] Untouched [GEOGRAPHIC_DATA] [GEOGRAPHIC_DA…" at bounding box center [410, 281] width 820 height 563
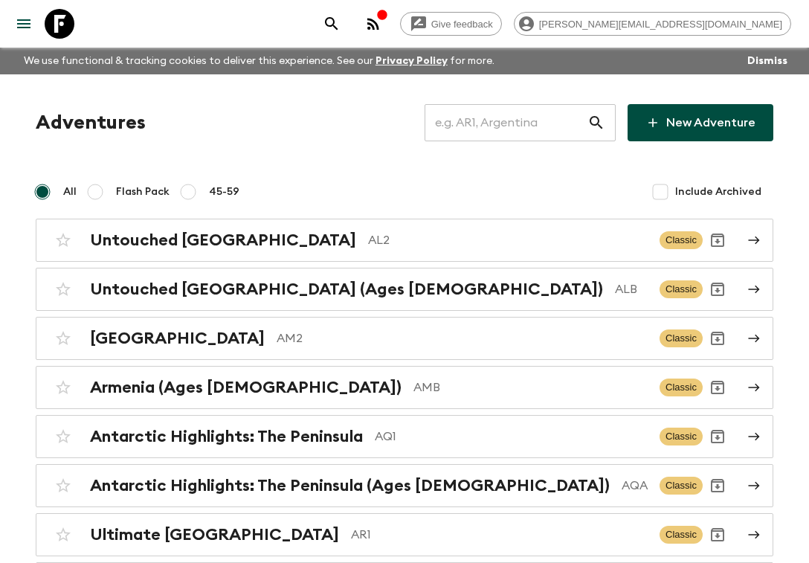
click at [496, 125] on input "text" at bounding box center [506, 123] width 163 height 42
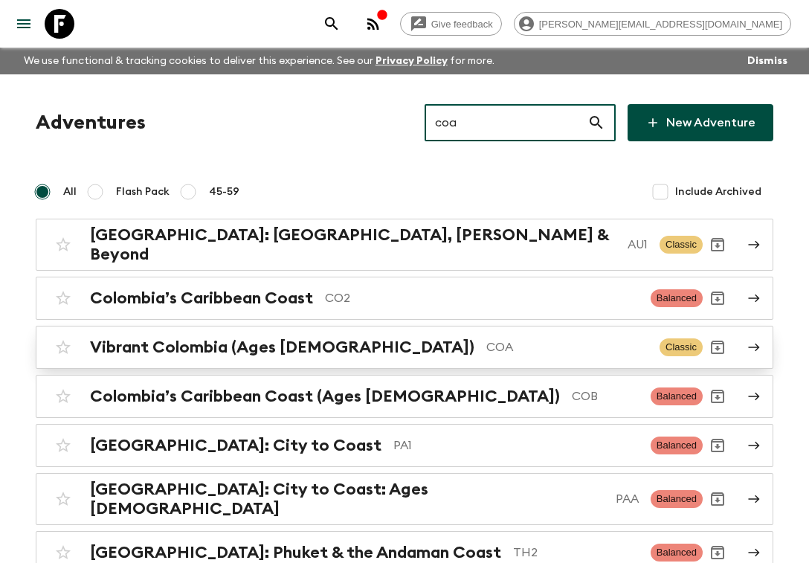
type input "coa"
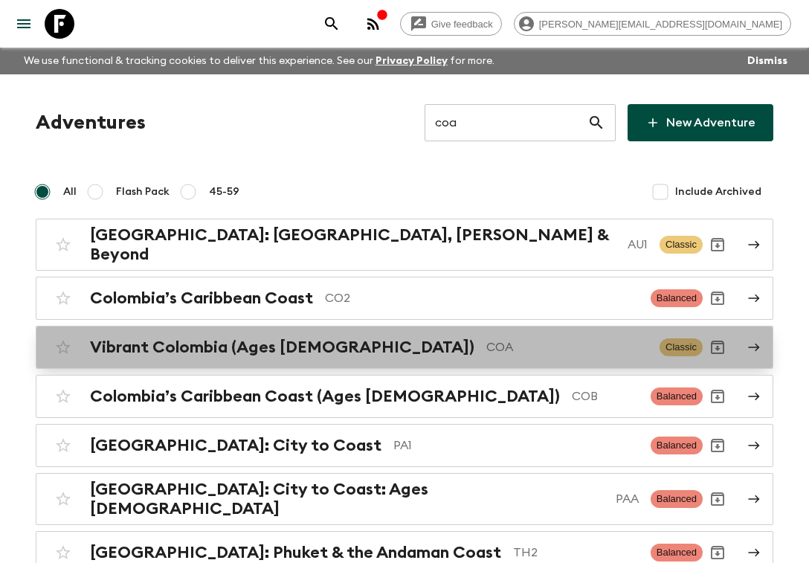
click at [349, 332] on div "Vibrant Colombia (Ages [DEMOGRAPHIC_DATA]) COA Classic" at bounding box center [375, 347] width 655 height 30
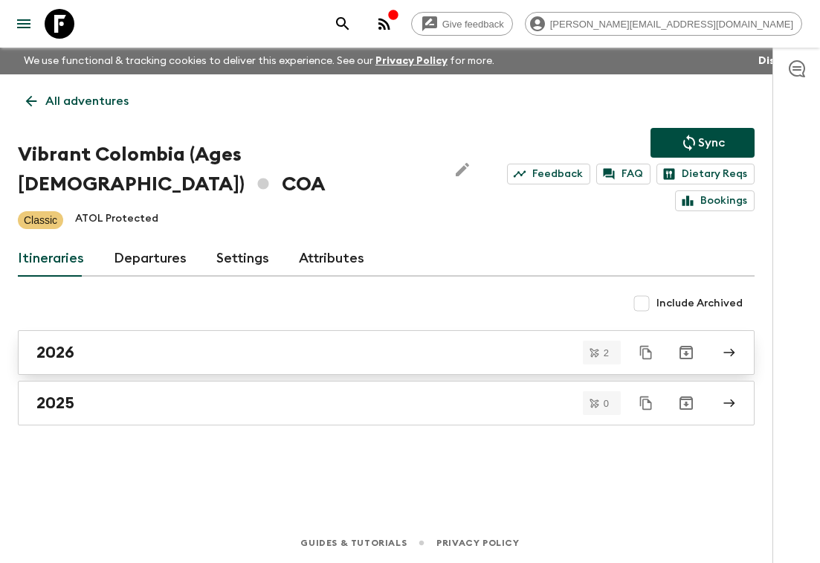
click at [214, 352] on div "2026" at bounding box center [372, 352] width 672 height 19
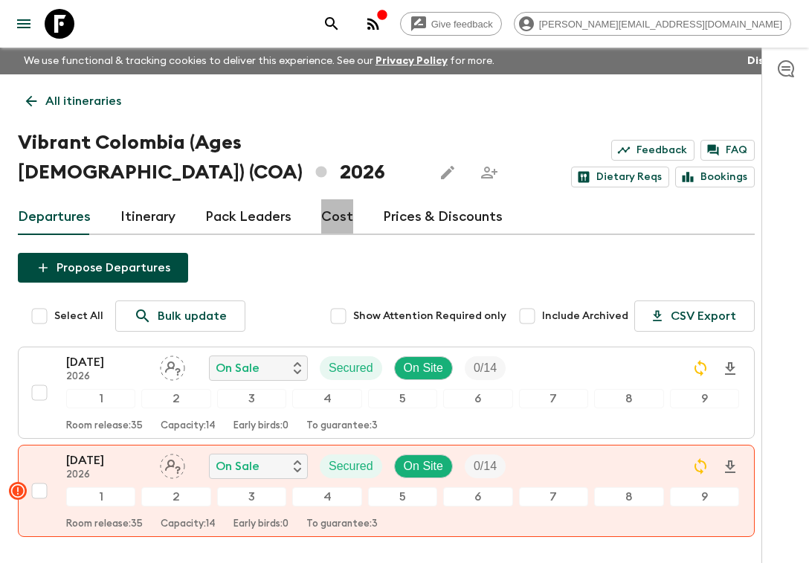
click at [335, 216] on link "Cost" at bounding box center [337, 217] width 32 height 36
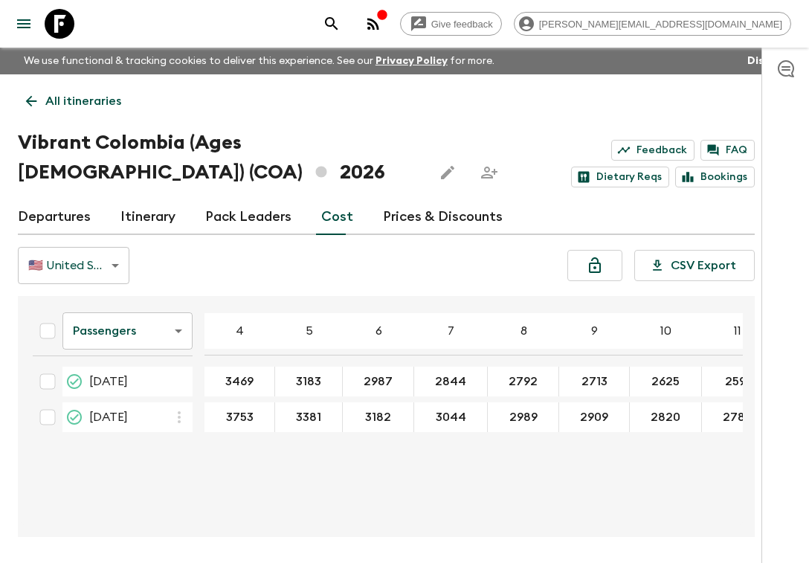
click at [341, 23] on icon "search adventures" at bounding box center [332, 24] width 18 height 18
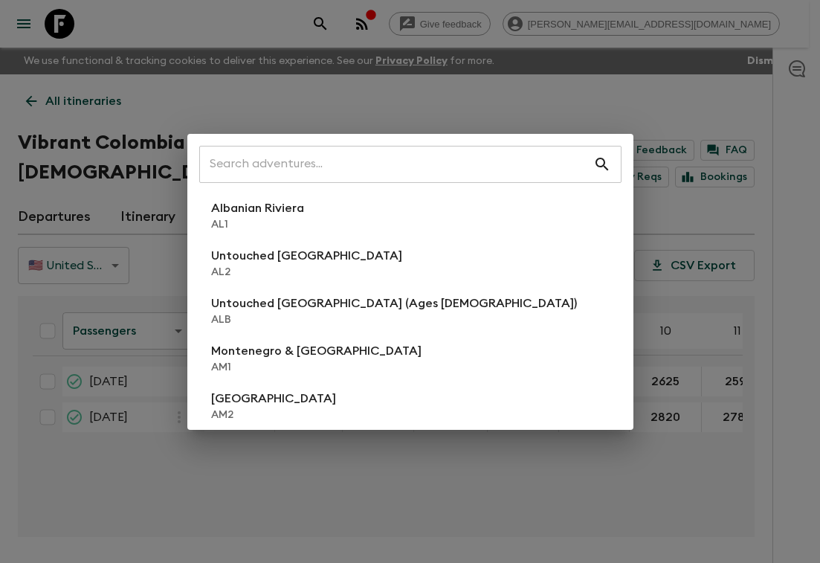
drag, startPoint x: 363, startPoint y: 49, endPoint x: 286, endPoint y: 40, distance: 77.1
click at [363, 49] on div "​ Albanian Riviera [GEOGRAPHIC_DATA] Untouched [GEOGRAPHIC_DATA] [GEOGRAPHIC_DA…" at bounding box center [410, 281] width 820 height 563
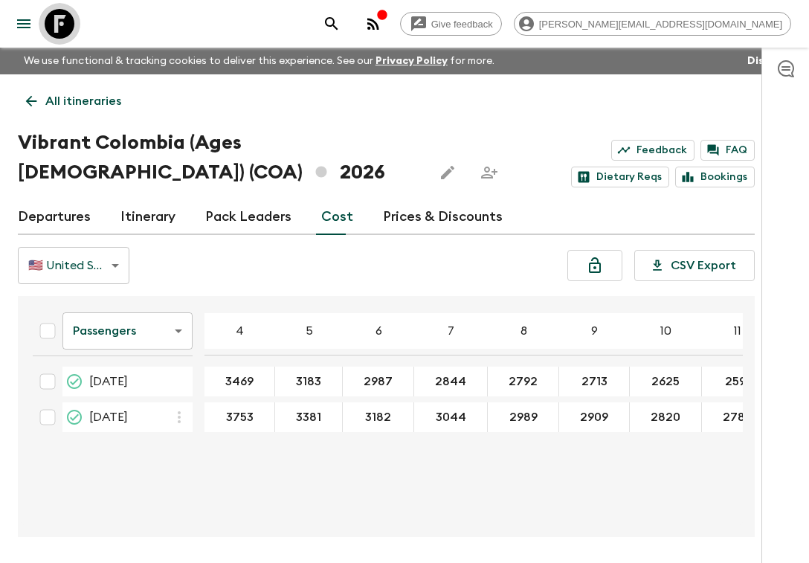
click at [59, 16] on icon at bounding box center [60, 24] width 30 height 30
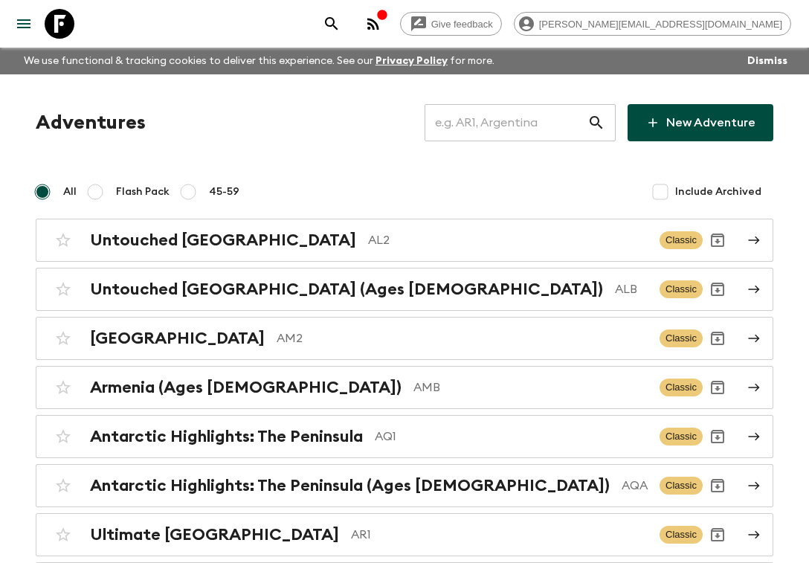
click at [519, 112] on input "text" at bounding box center [506, 123] width 163 height 42
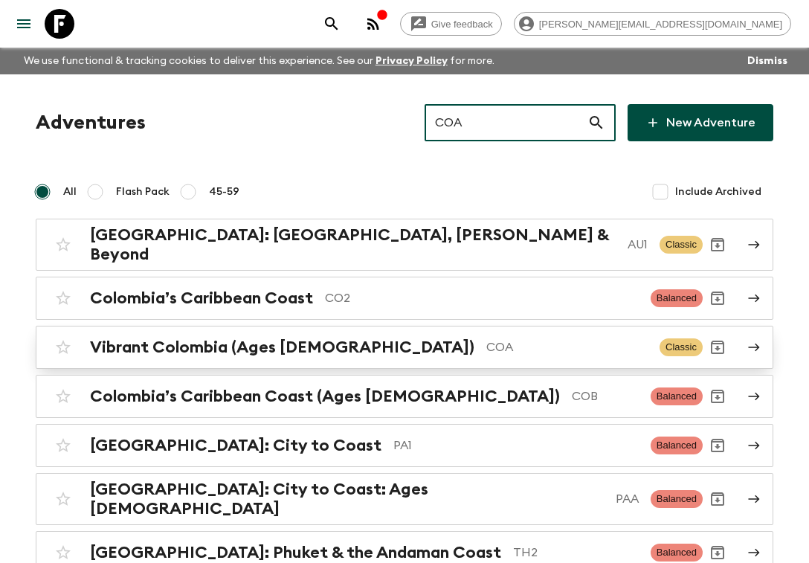
type input "COA"
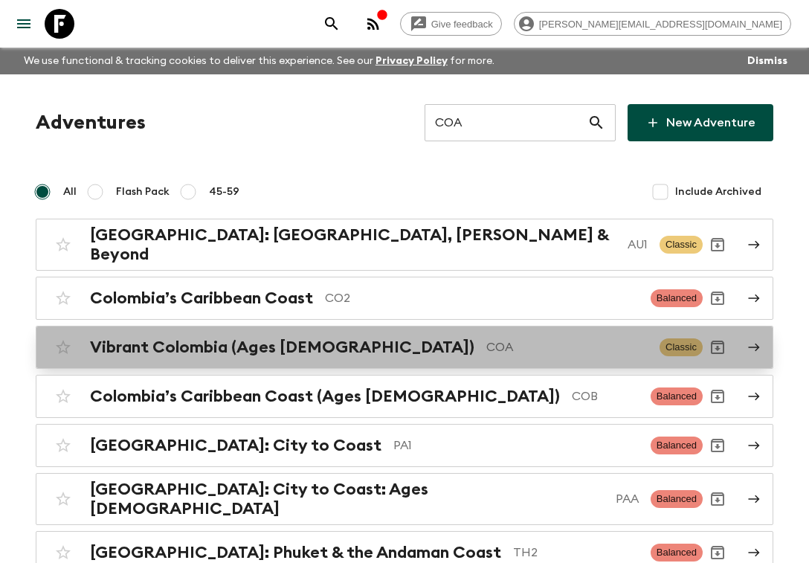
click at [486, 338] on p "COA" at bounding box center [566, 347] width 161 height 18
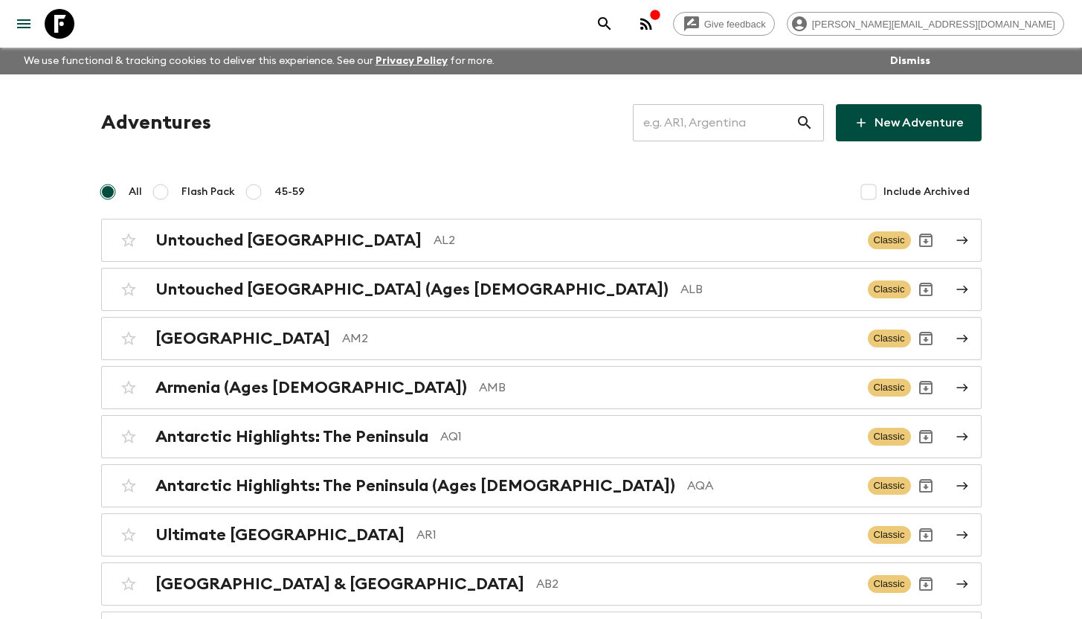
click at [671, 123] on input "text" at bounding box center [714, 123] width 163 height 42
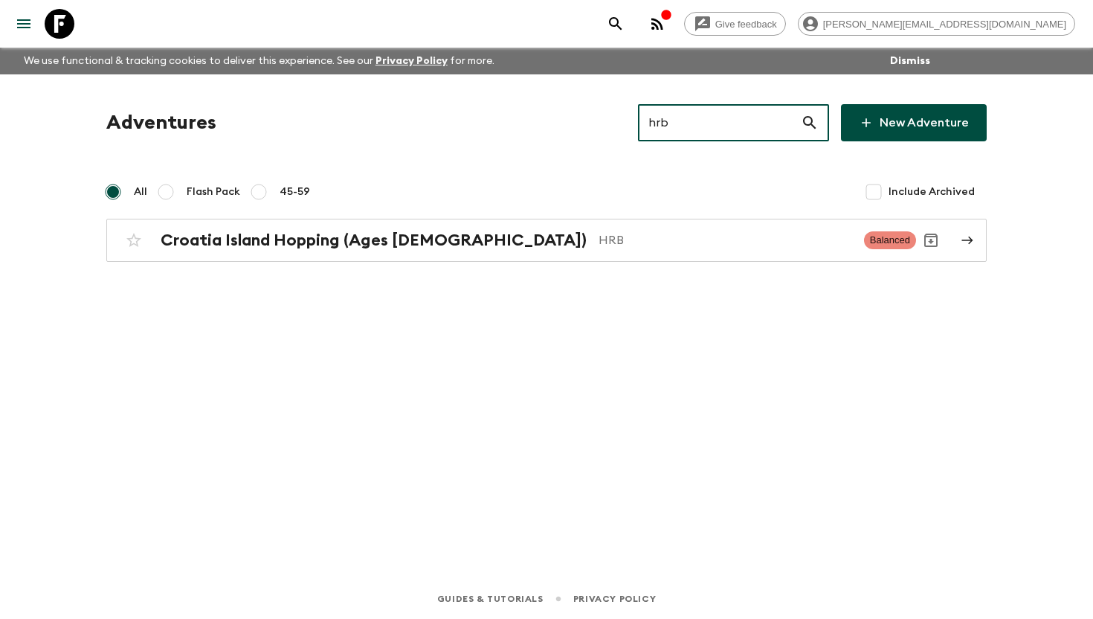
type input "hrb"
click at [324, 254] on div "Croatia Island Hopping (Ages [DEMOGRAPHIC_DATA]) HRB Balanced" at bounding box center [517, 240] width 797 height 30
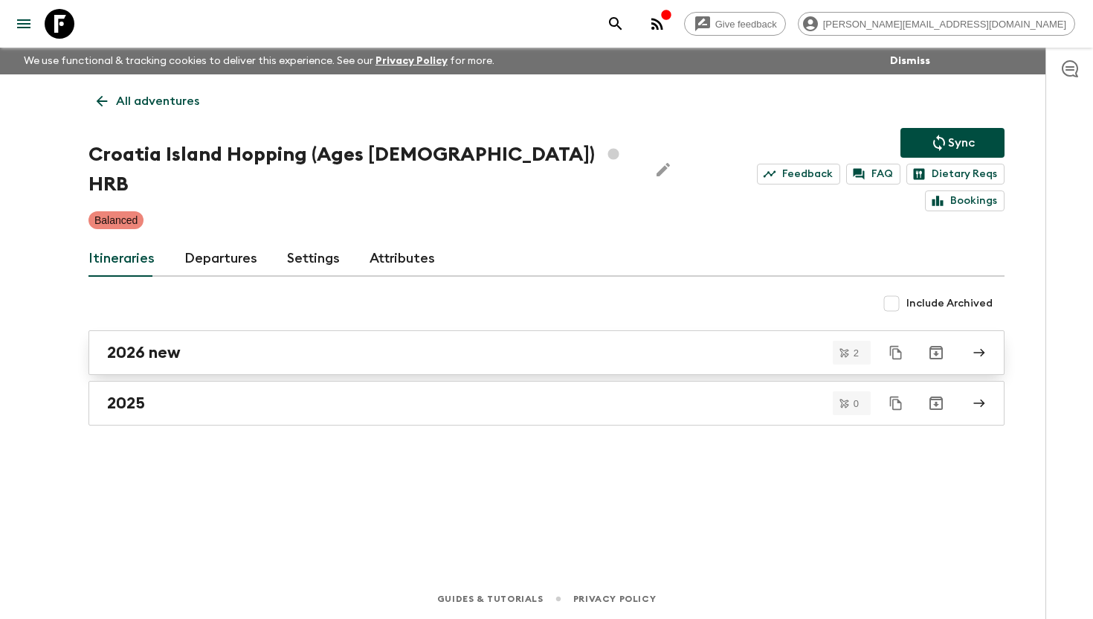
click at [216, 343] on div "2026 new" at bounding box center [532, 352] width 851 height 19
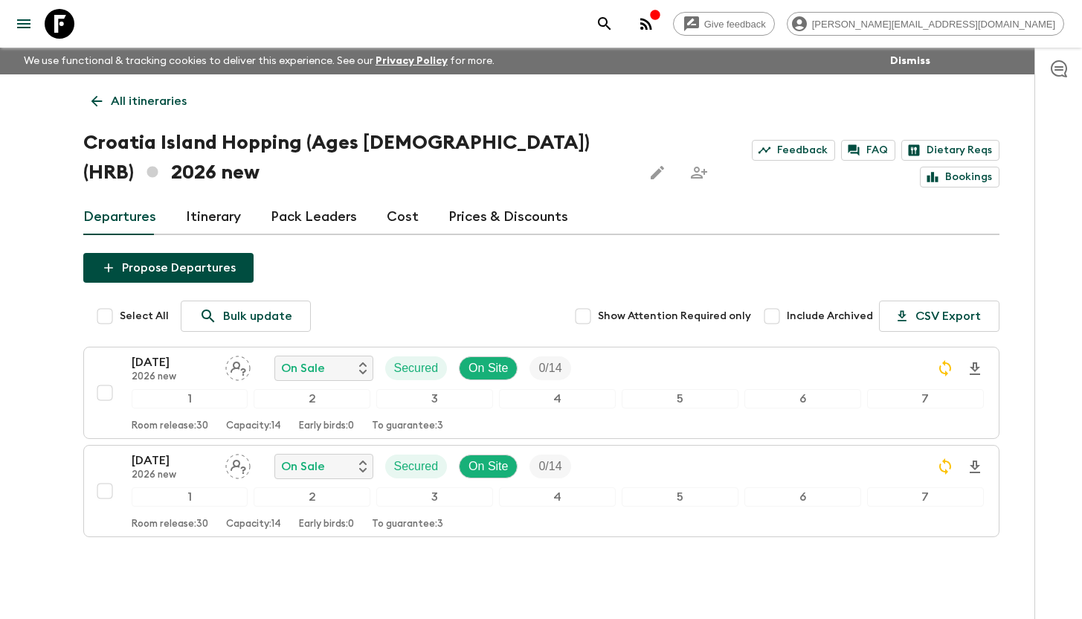
click at [206, 208] on link "Itinerary" at bounding box center [213, 217] width 55 height 36
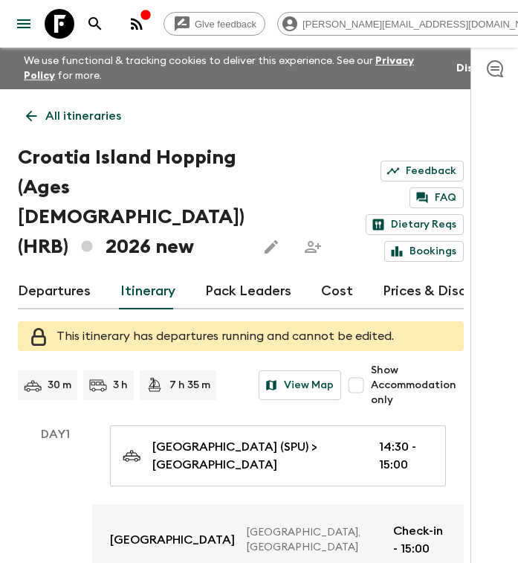
click at [89, 115] on p "All itineraries" at bounding box center [83, 116] width 76 height 18
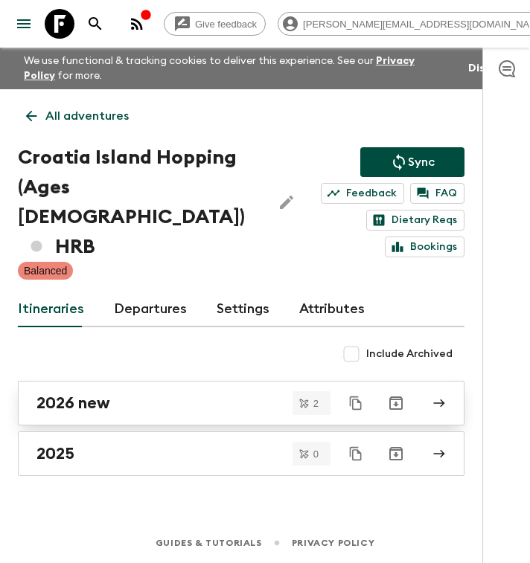
click at [98, 393] on h2 "2026 new" at bounding box center [73, 402] width 74 height 19
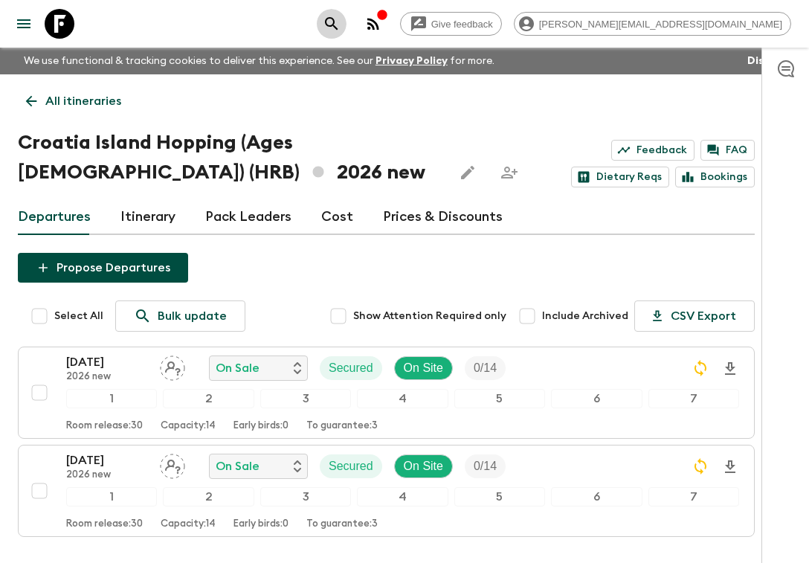
click at [341, 28] on icon "search adventures" at bounding box center [332, 24] width 18 height 18
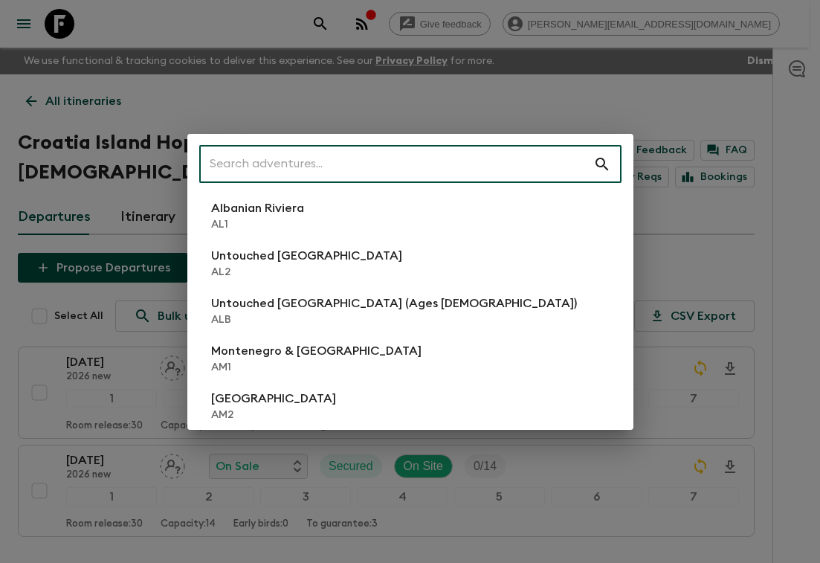
click at [484, 28] on div "​ Albanian Riviera AL1 Untouched Albania AL2 Untouched Albania (Ages 45-59) ALB…" at bounding box center [410, 281] width 820 height 563
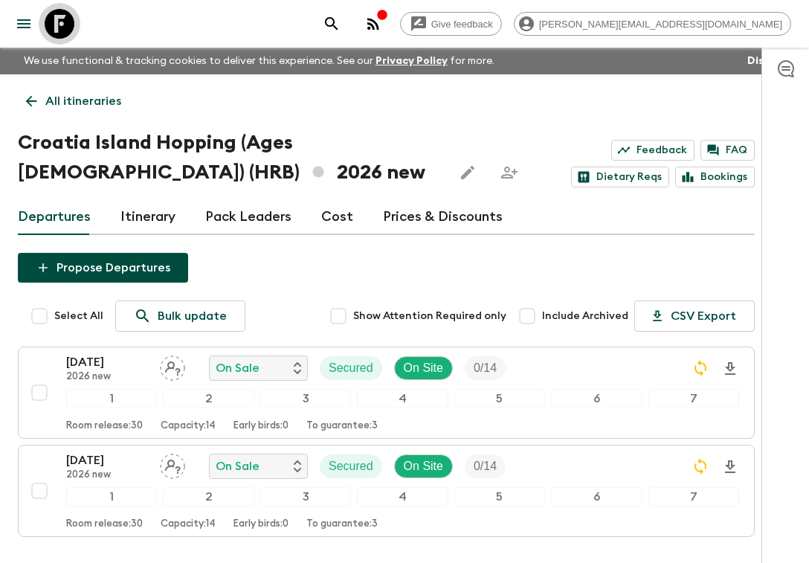
click at [59, 13] on icon at bounding box center [60, 24] width 30 height 30
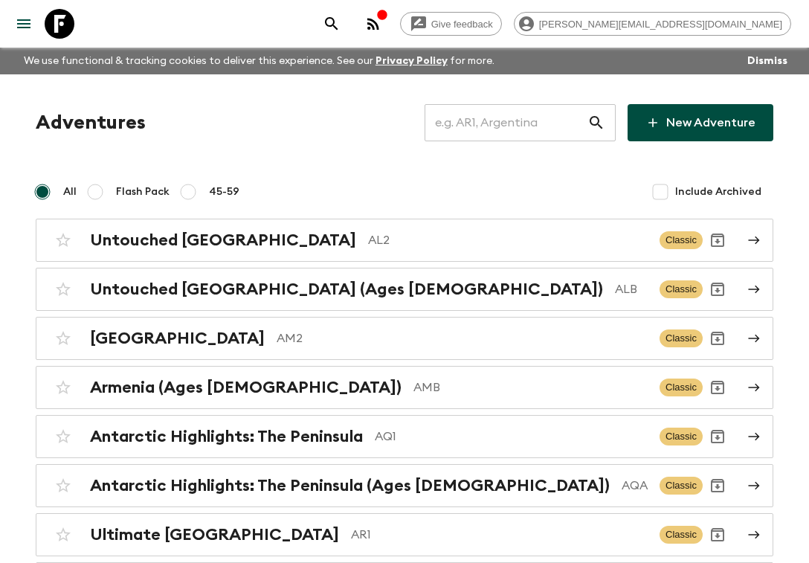
click at [513, 128] on input "text" at bounding box center [506, 123] width 163 height 42
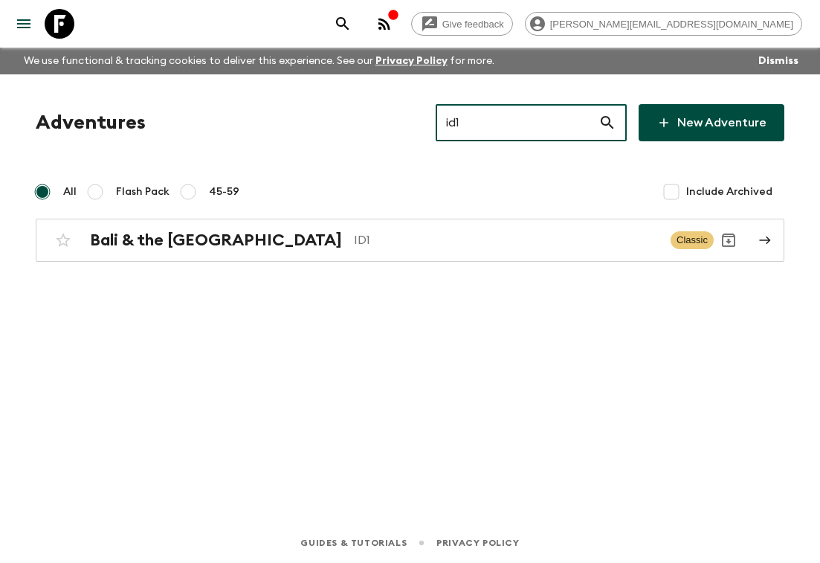
type input "id1"
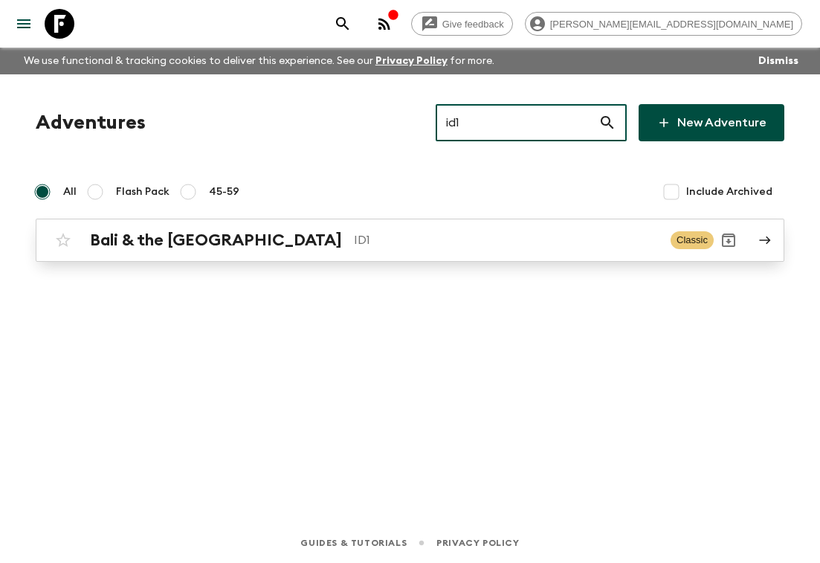
click at [245, 236] on h2 "Bali & the [GEOGRAPHIC_DATA]" at bounding box center [216, 240] width 252 height 19
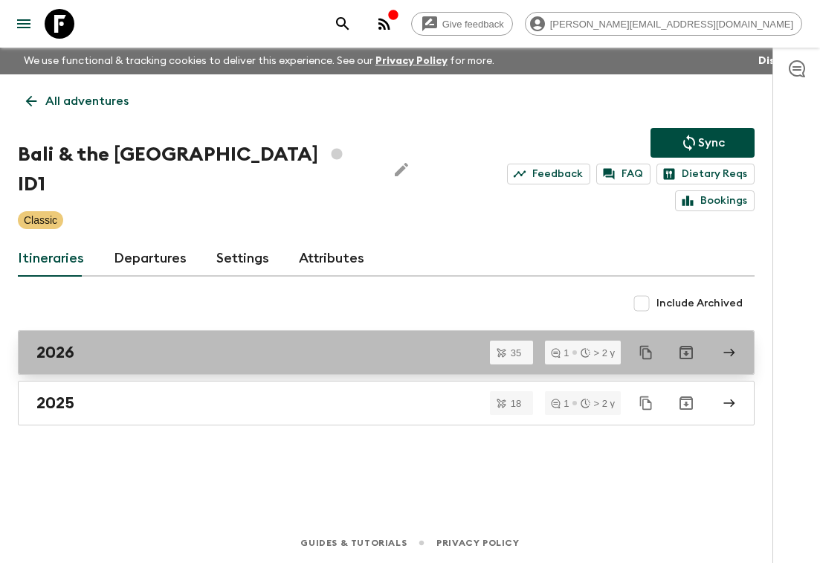
click at [232, 343] on div "2026" at bounding box center [372, 352] width 672 height 19
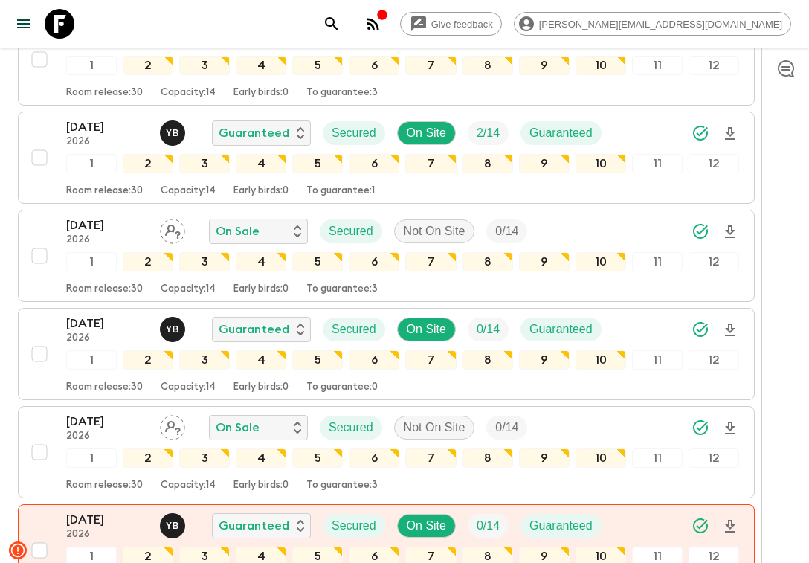
scroll to position [3349, 0]
